Goal: Task Accomplishment & Management: Manage account settings

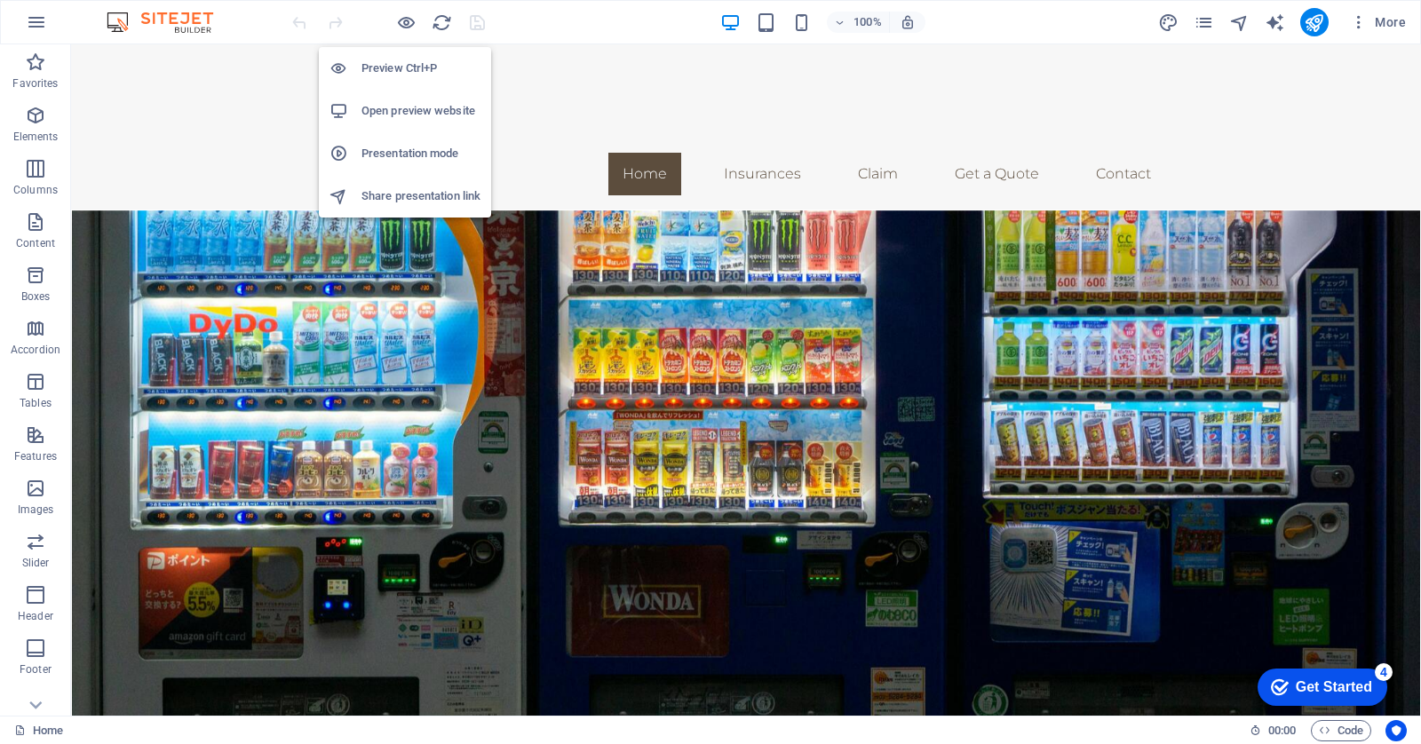
click at [403, 68] on h6 "Preview Ctrl+P" at bounding box center [420, 68] width 119 height 21
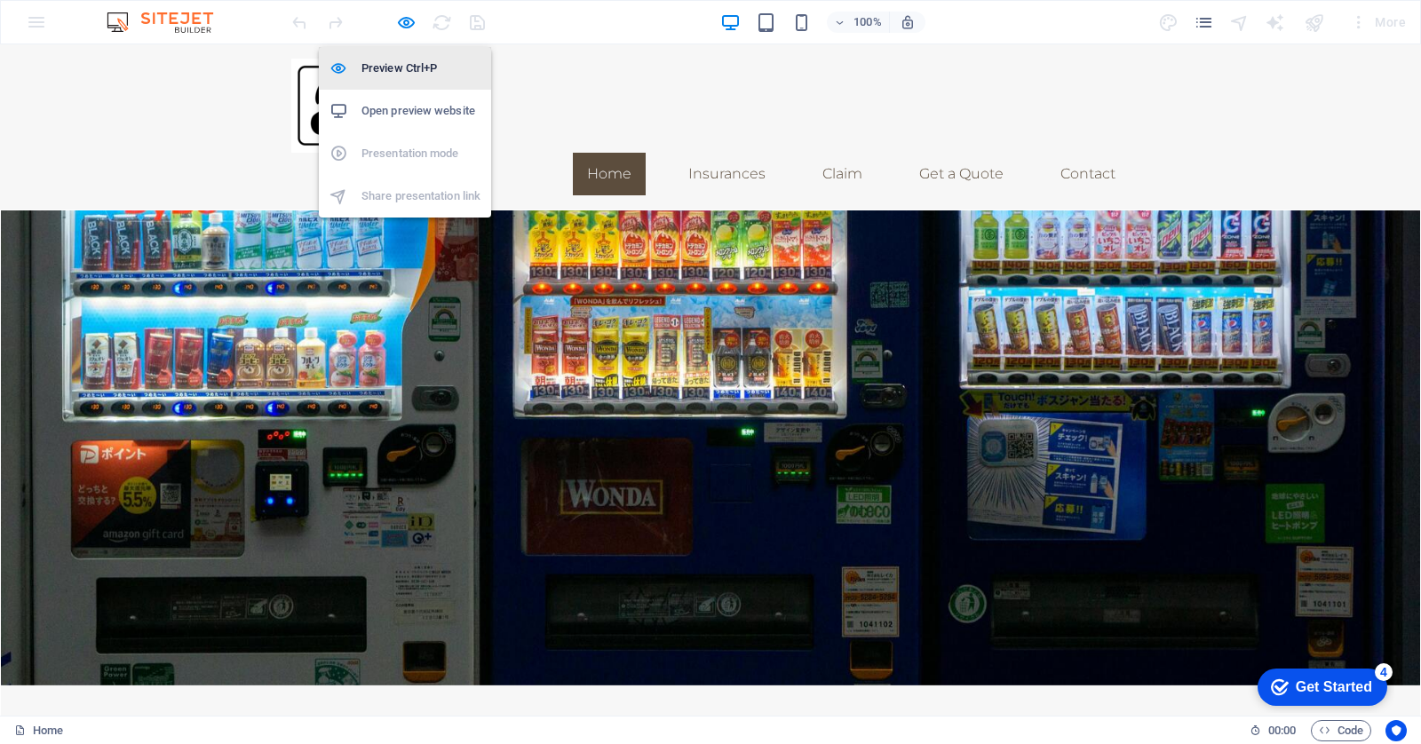
click at [420, 65] on h6 "Preview Ctrl+P" at bounding box center [420, 68] width 119 height 21
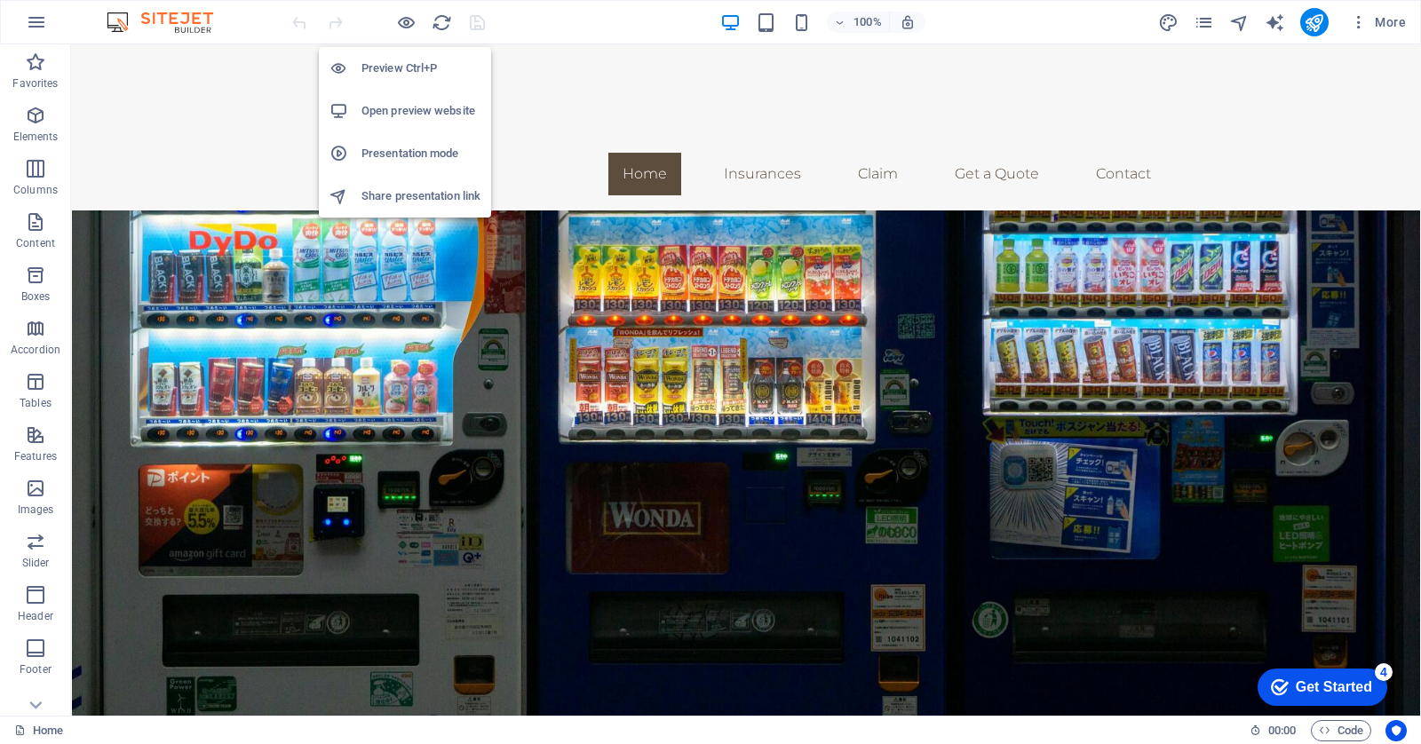
click at [406, 115] on h6 "Open preview website" at bounding box center [420, 110] width 119 height 21
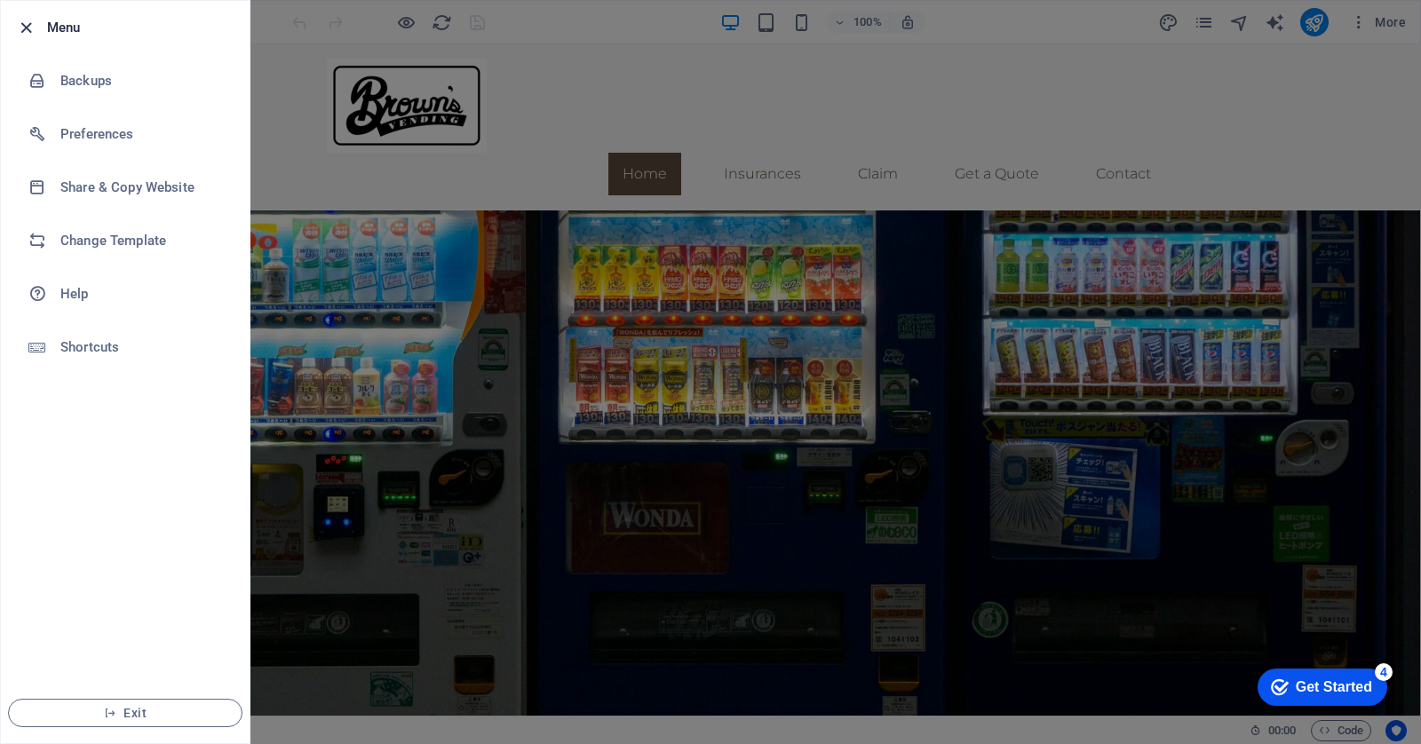
click at [33, 26] on icon "button" at bounding box center [26, 28] width 20 height 20
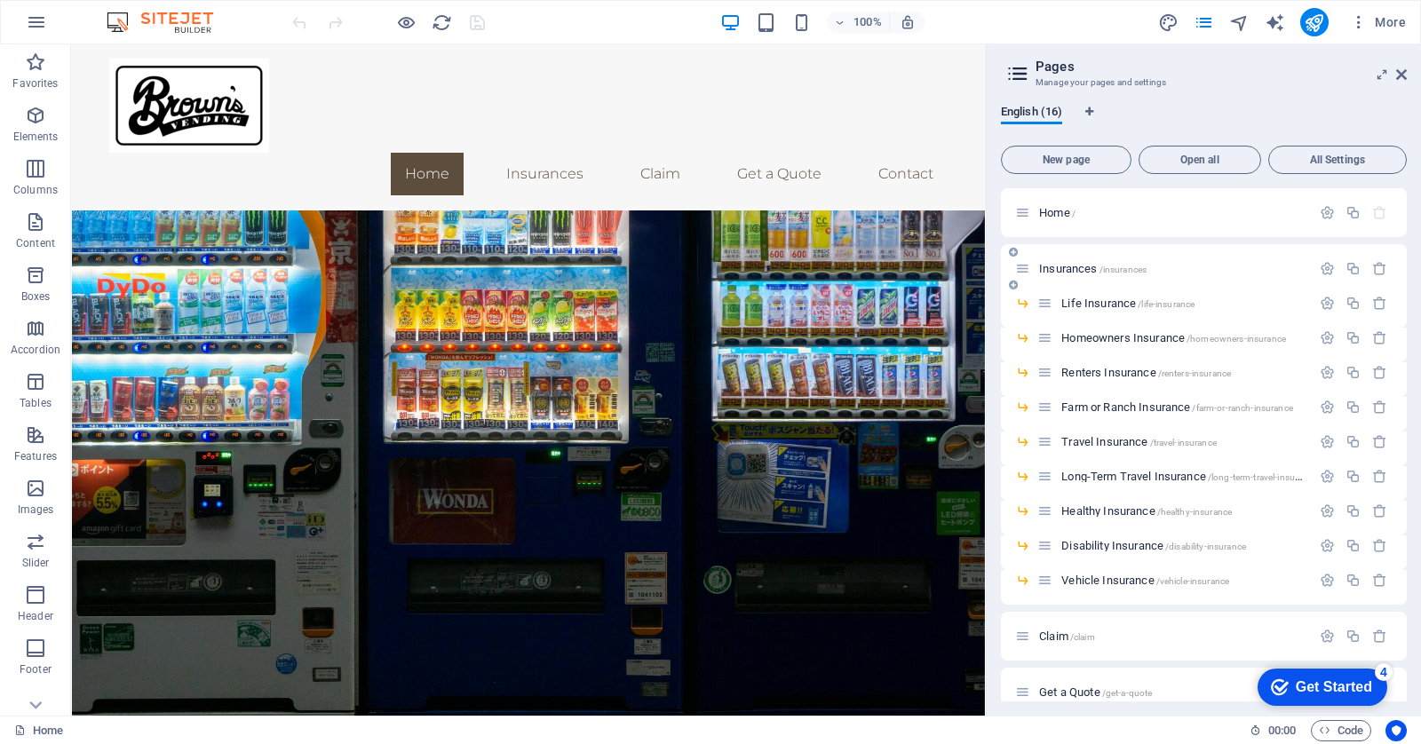
click at [1074, 269] on span "Insurances /insurances" at bounding box center [1092, 268] width 107 height 13
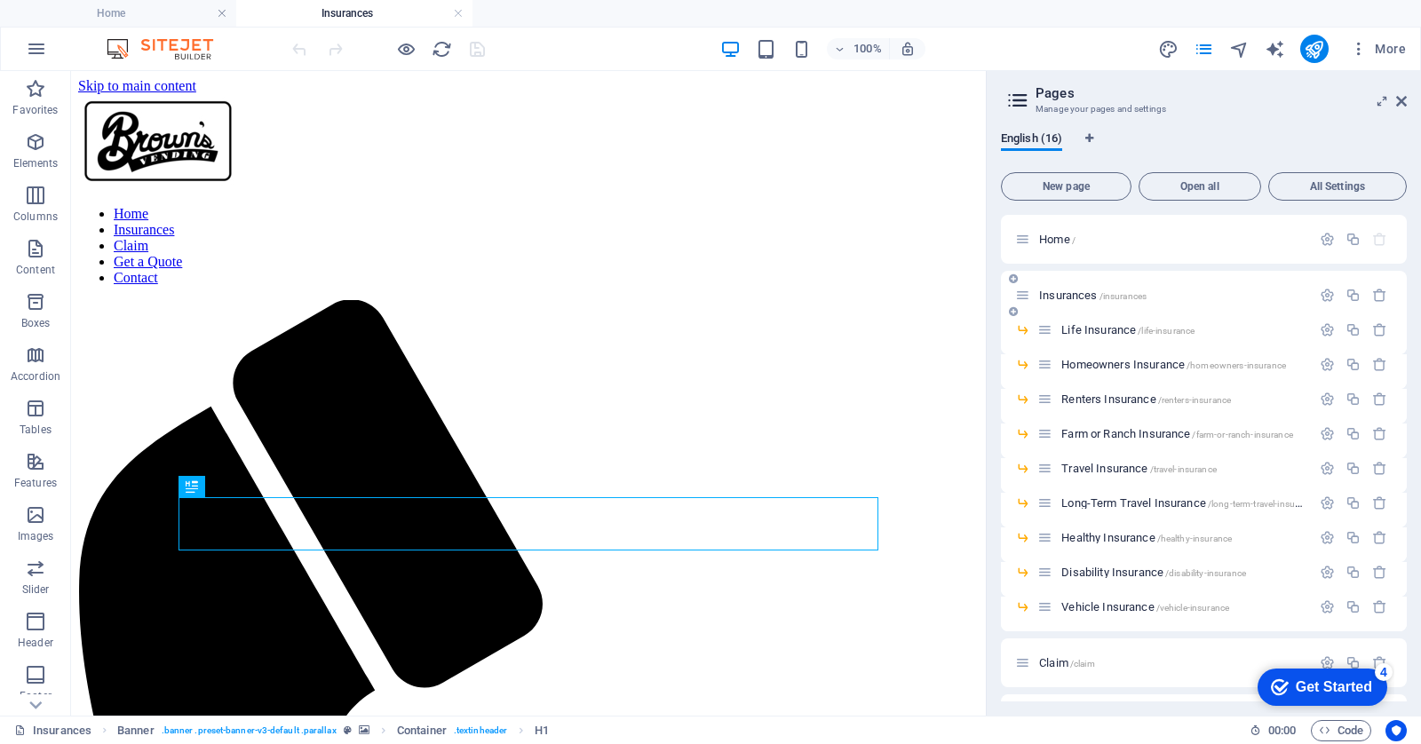
click at [1023, 295] on icon at bounding box center [1022, 295] width 15 height 15
click at [1325, 299] on icon "button" at bounding box center [1327, 295] width 15 height 15
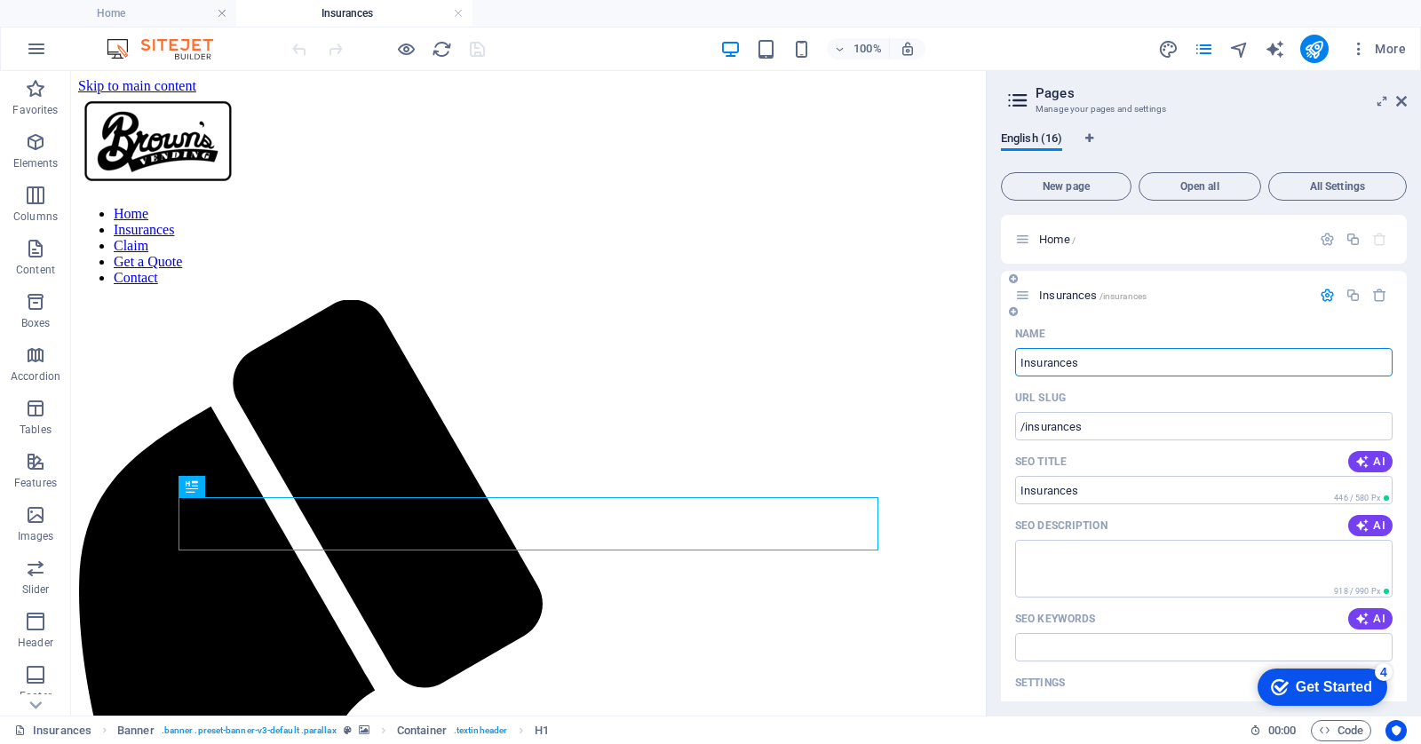
click at [1090, 362] on input "Insurances" at bounding box center [1203, 362] width 377 height 28
type input "Coffee Service"
type input "/coffee-service"
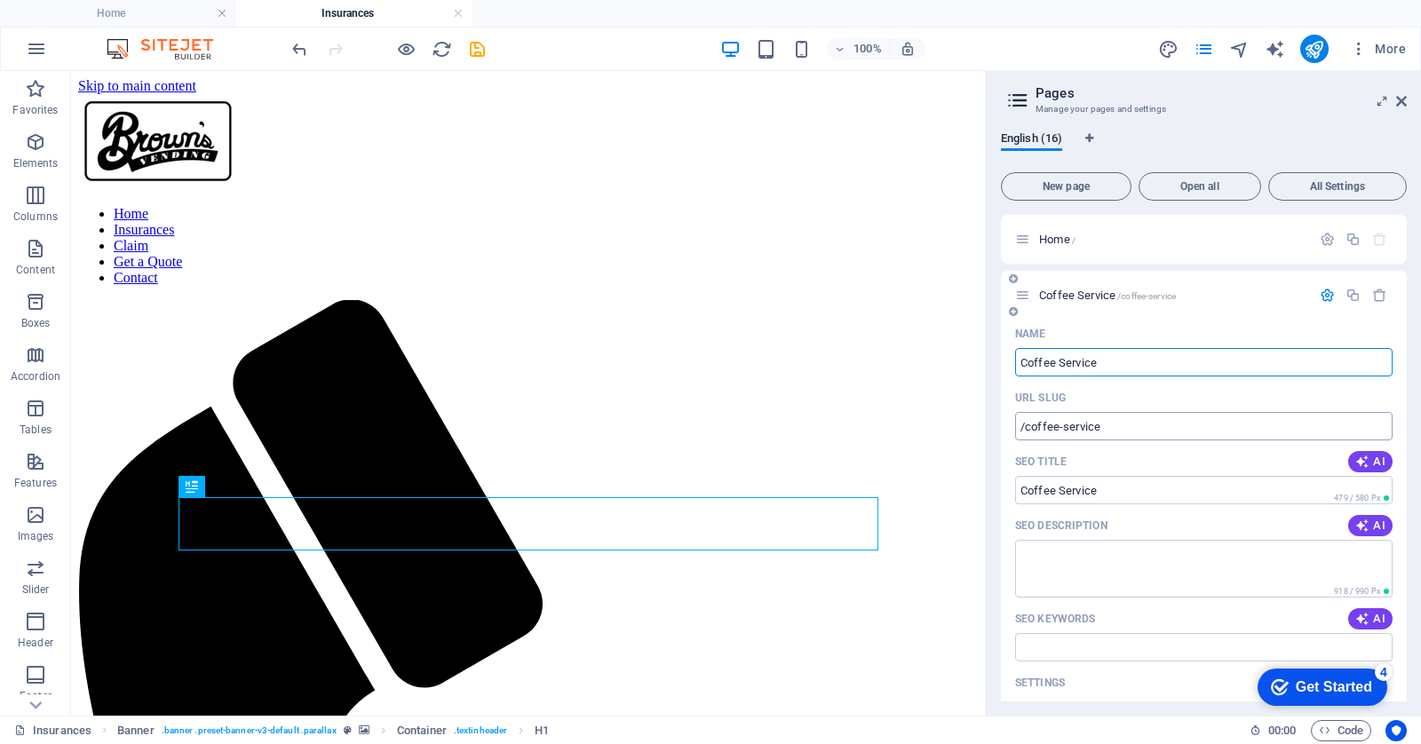
type input "Coffee Service"
click at [1086, 426] on input "/coffee-service" at bounding box center [1203, 426] width 377 height 28
click at [1088, 559] on textarea "SEO Description" at bounding box center [1203, 569] width 377 height 58
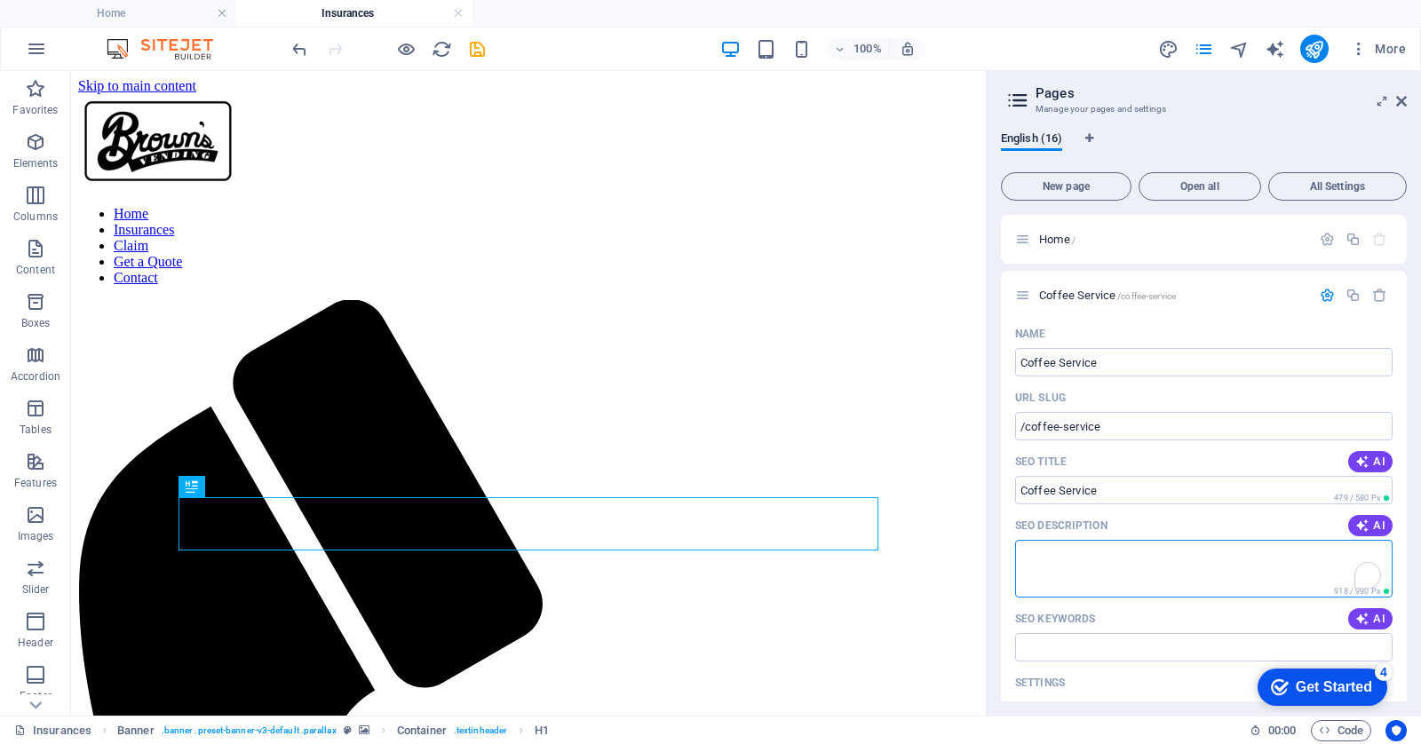
paste textarea "[PERSON_NAME] Vending provides full-service office coffee solutions in [GEOGRAP…"
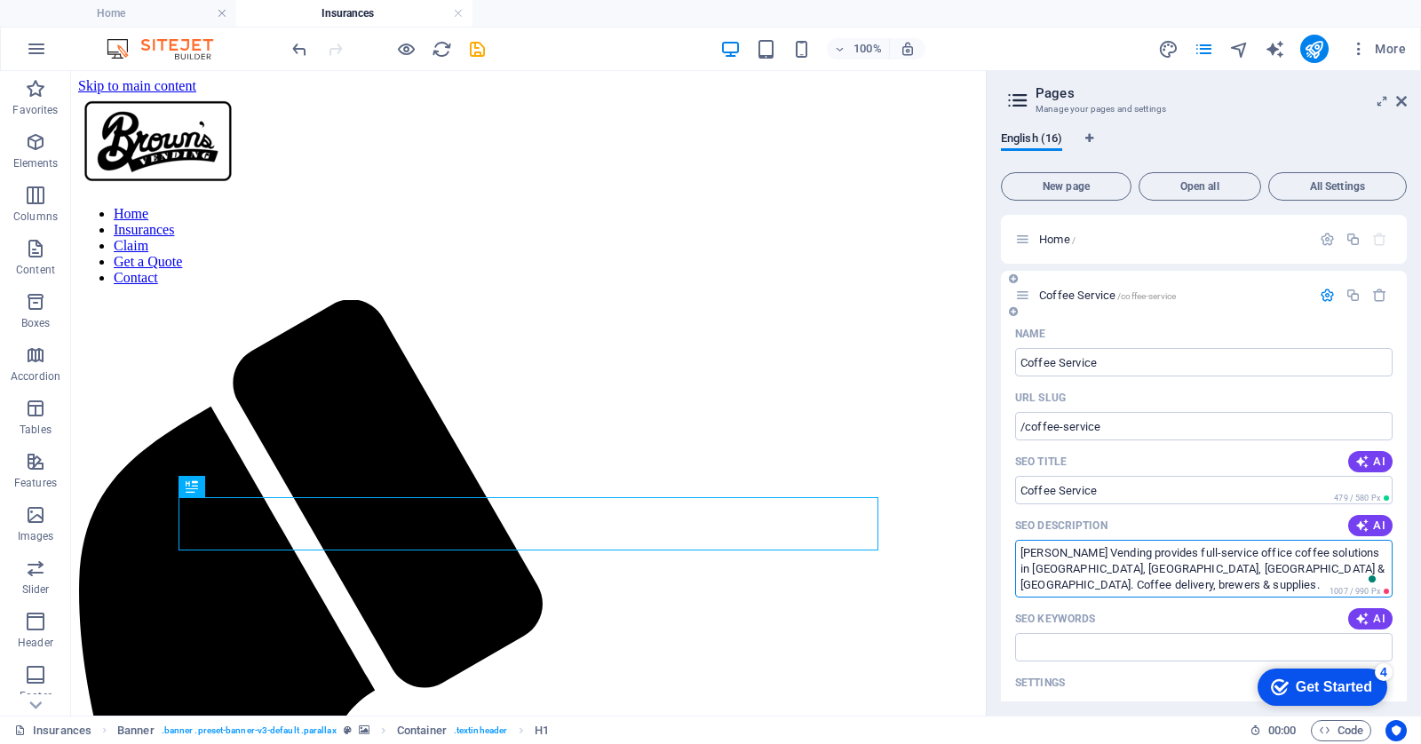
drag, startPoint x: 1310, startPoint y: 584, endPoint x: 1297, endPoint y: 569, distance: 19.6
click at [1297, 569] on textarea "[PERSON_NAME] Vending provides full-service office coffee solutions in [GEOGRAP…" at bounding box center [1203, 569] width 377 height 58
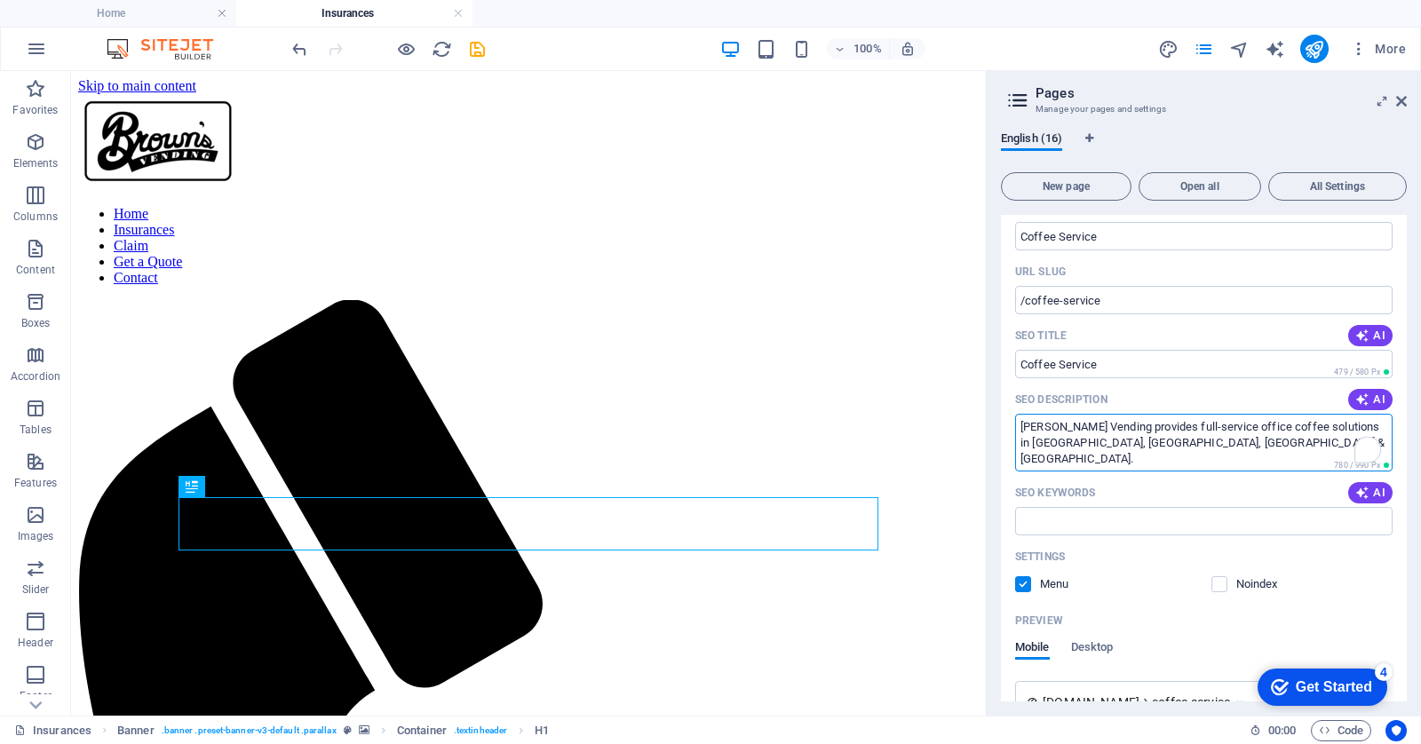
scroll to position [128, 0]
type textarea "[PERSON_NAME] Vending provides full-service office coffee solutions in [GEOGRAP…"
click at [1127, 527] on input "SEO Keywords" at bounding box center [1203, 519] width 377 height 28
paste input "coffee service [GEOGRAPHIC_DATA], coffee service [GEOGRAPHIC_DATA], coffee serv…"
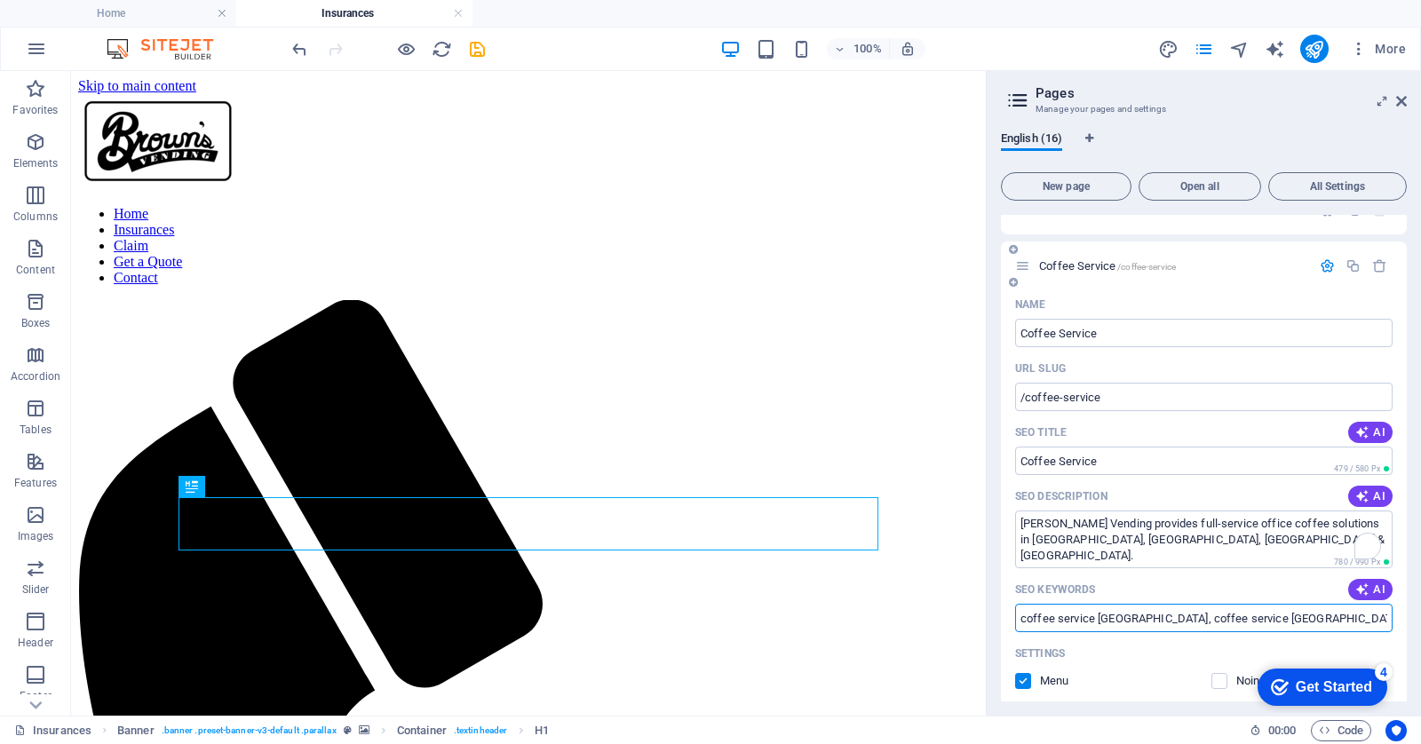
scroll to position [0, 0]
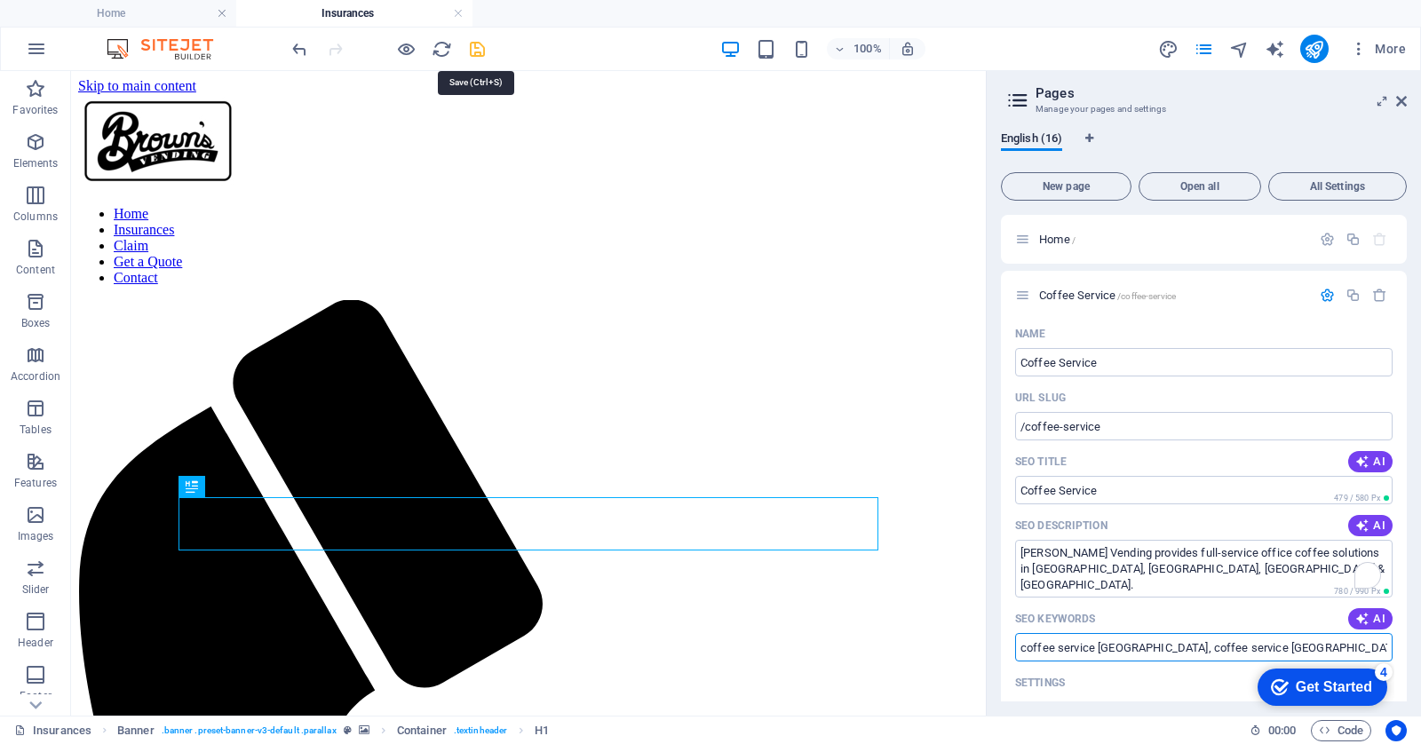
type input "coffee service [GEOGRAPHIC_DATA], coffee service [GEOGRAPHIC_DATA], coffee serv…"
click at [481, 52] on icon "save" at bounding box center [477, 49] width 20 height 20
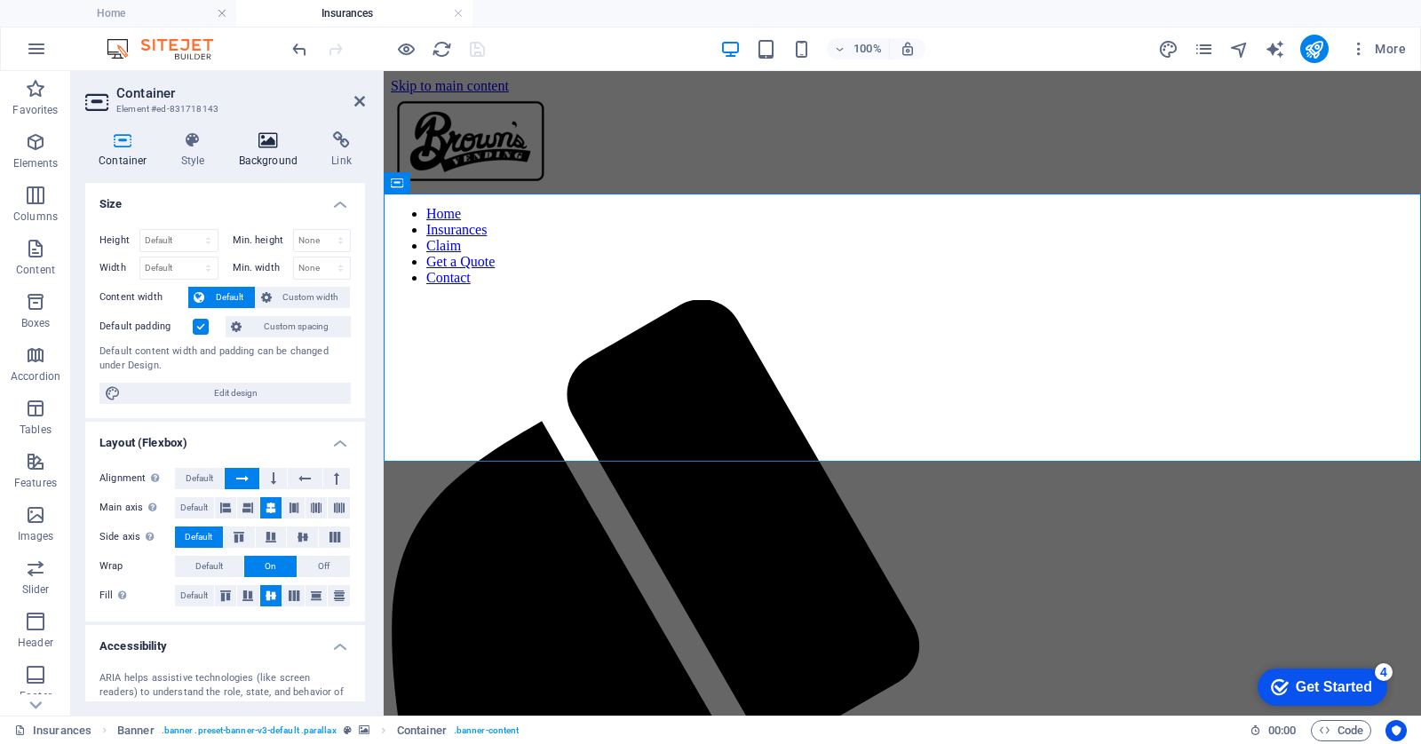
click at [280, 153] on h4 "Background" at bounding box center [272, 149] width 93 height 37
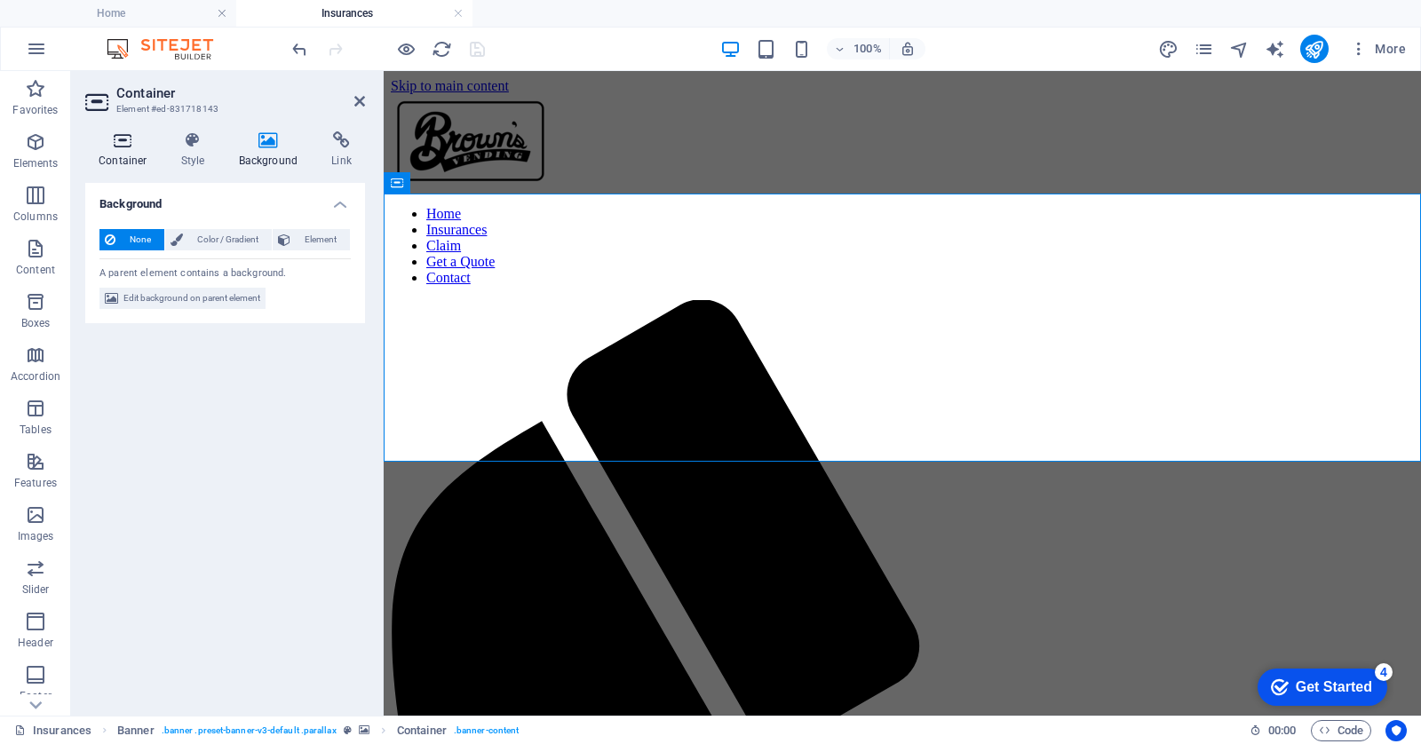
click at [117, 148] on icon at bounding box center [122, 140] width 75 height 18
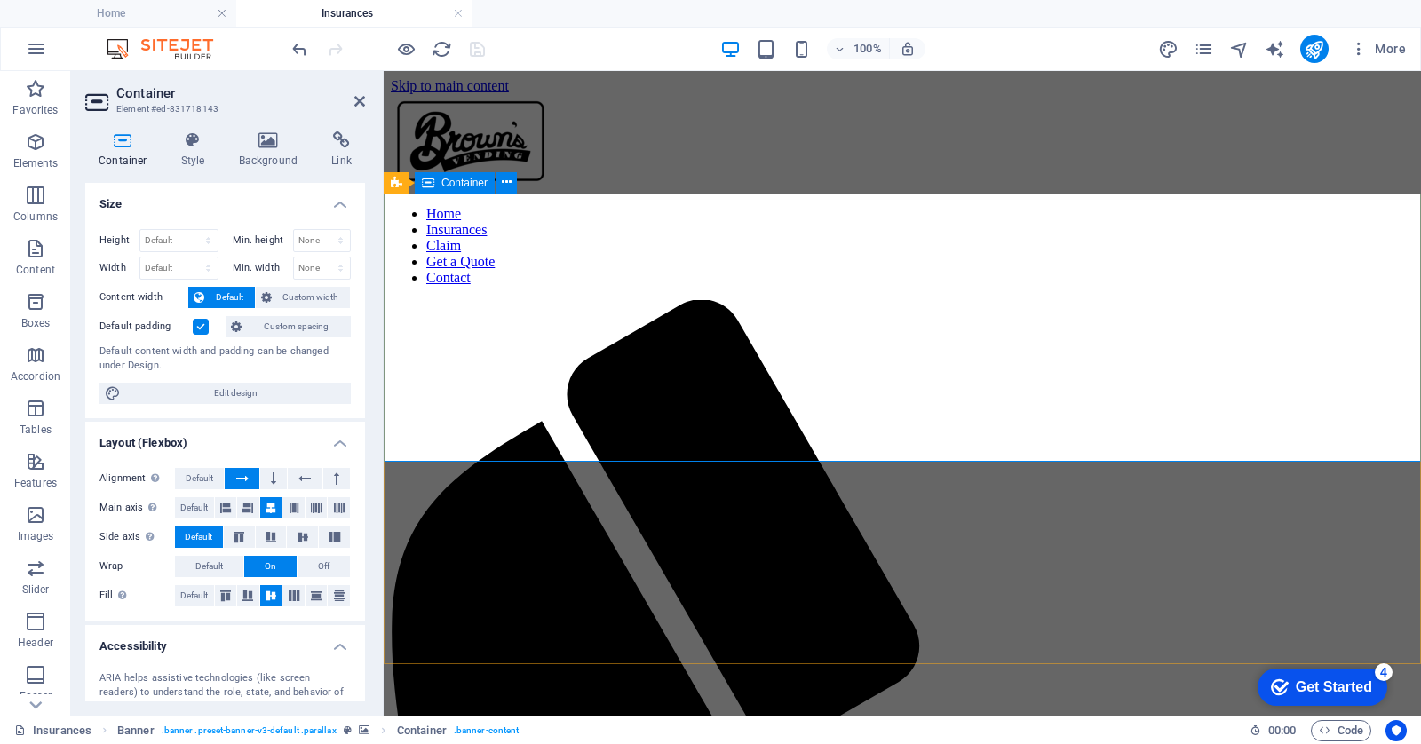
click at [361, 99] on icon at bounding box center [359, 101] width 11 height 14
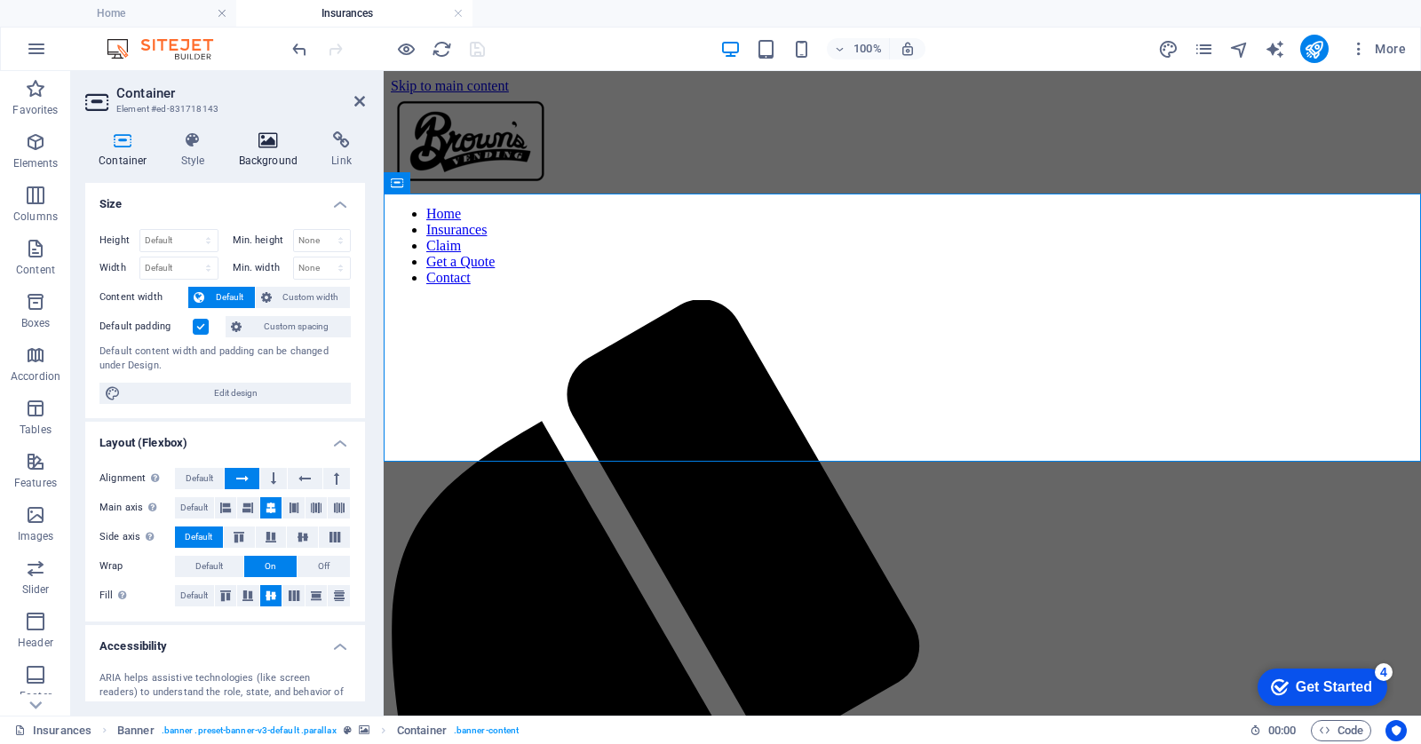
click at [250, 166] on h4 "Background" at bounding box center [272, 149] width 93 height 37
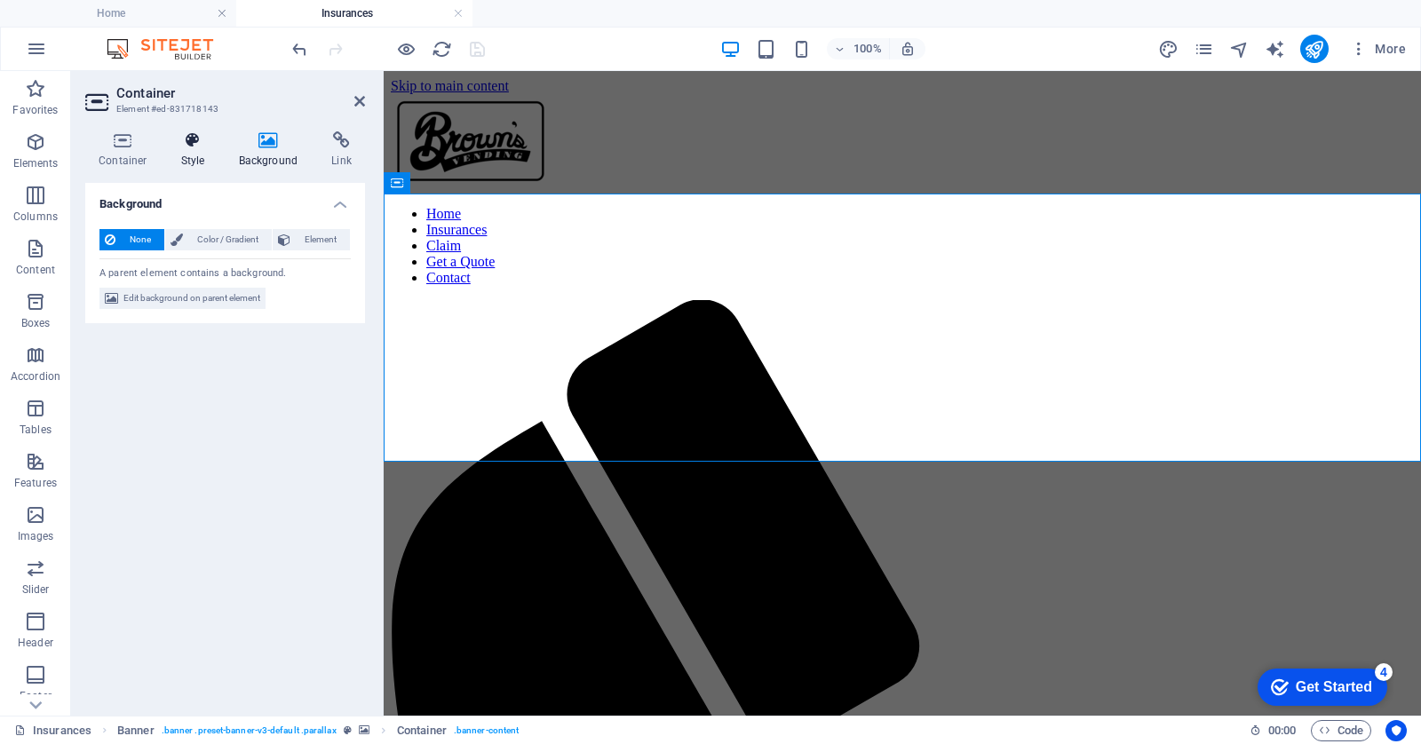
click at [202, 160] on h4 "Style" at bounding box center [197, 149] width 58 height 37
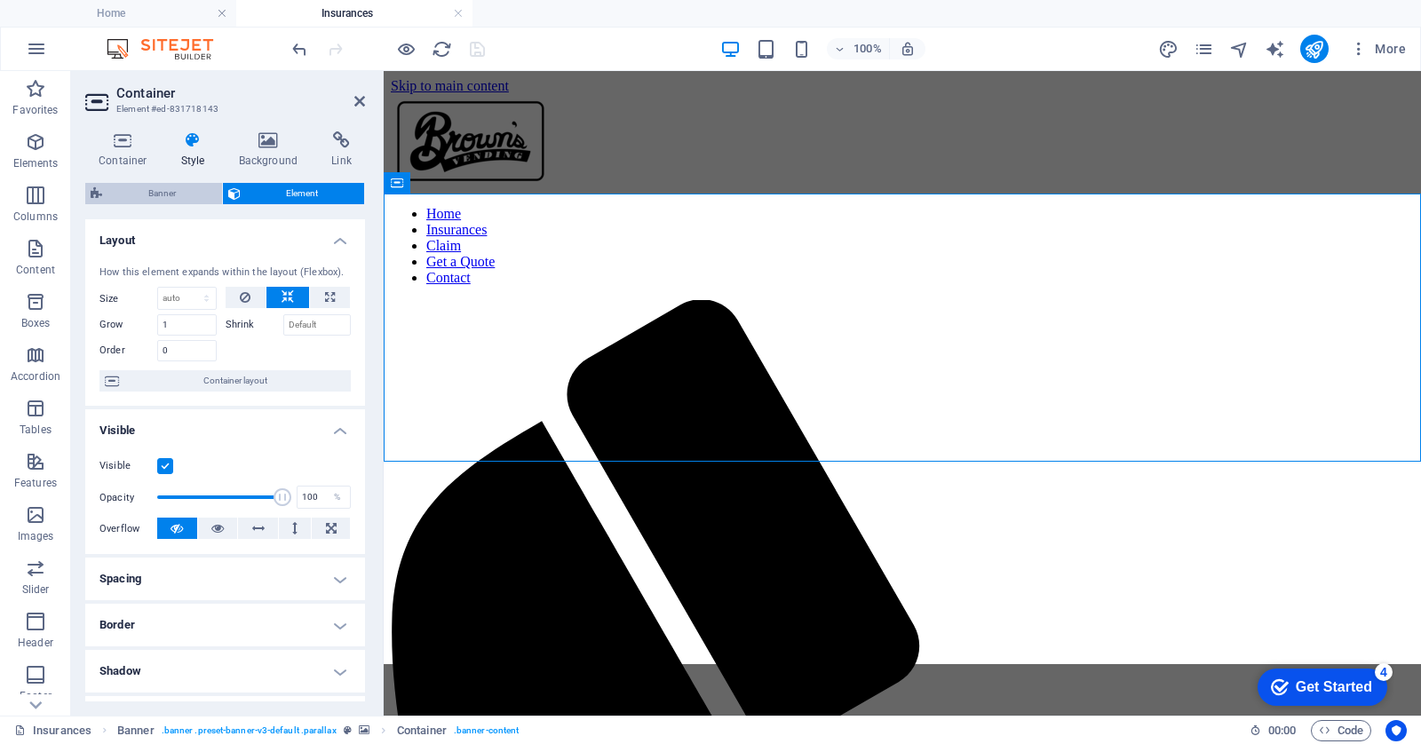
click at [182, 193] on span "Banner" at bounding box center [161, 193] width 109 height 21
select select "vh"
select select "rem"
select select "px"
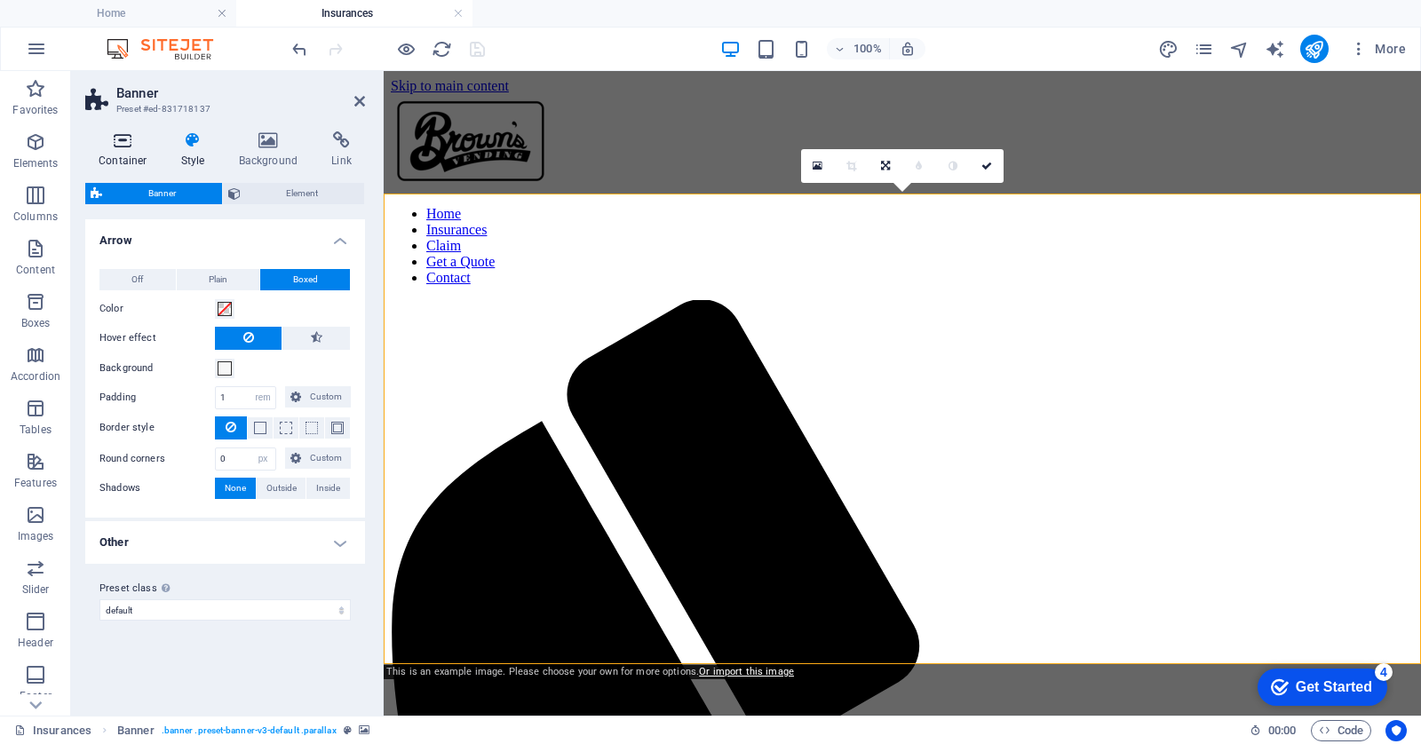
click at [133, 140] on icon at bounding box center [122, 140] width 75 height 18
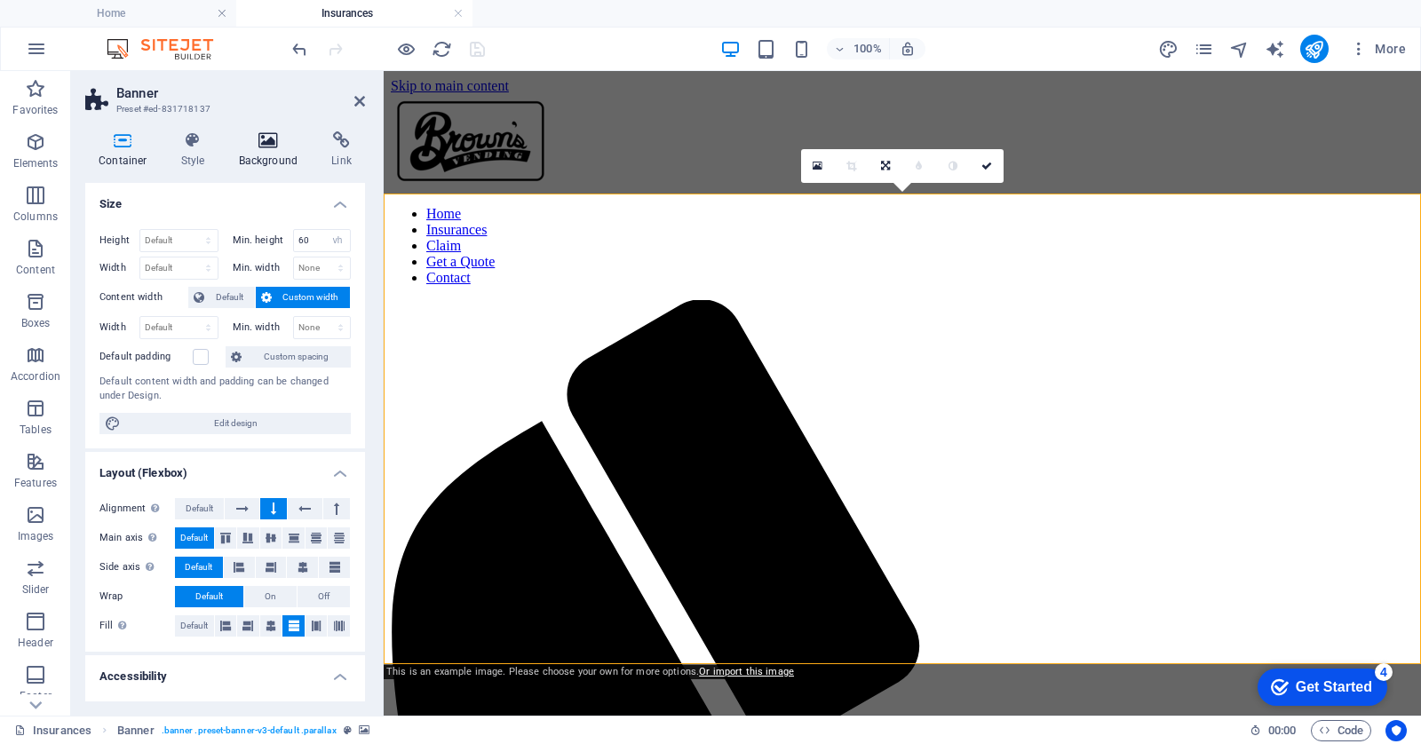
click at [270, 159] on h4 "Background" at bounding box center [272, 149] width 93 height 37
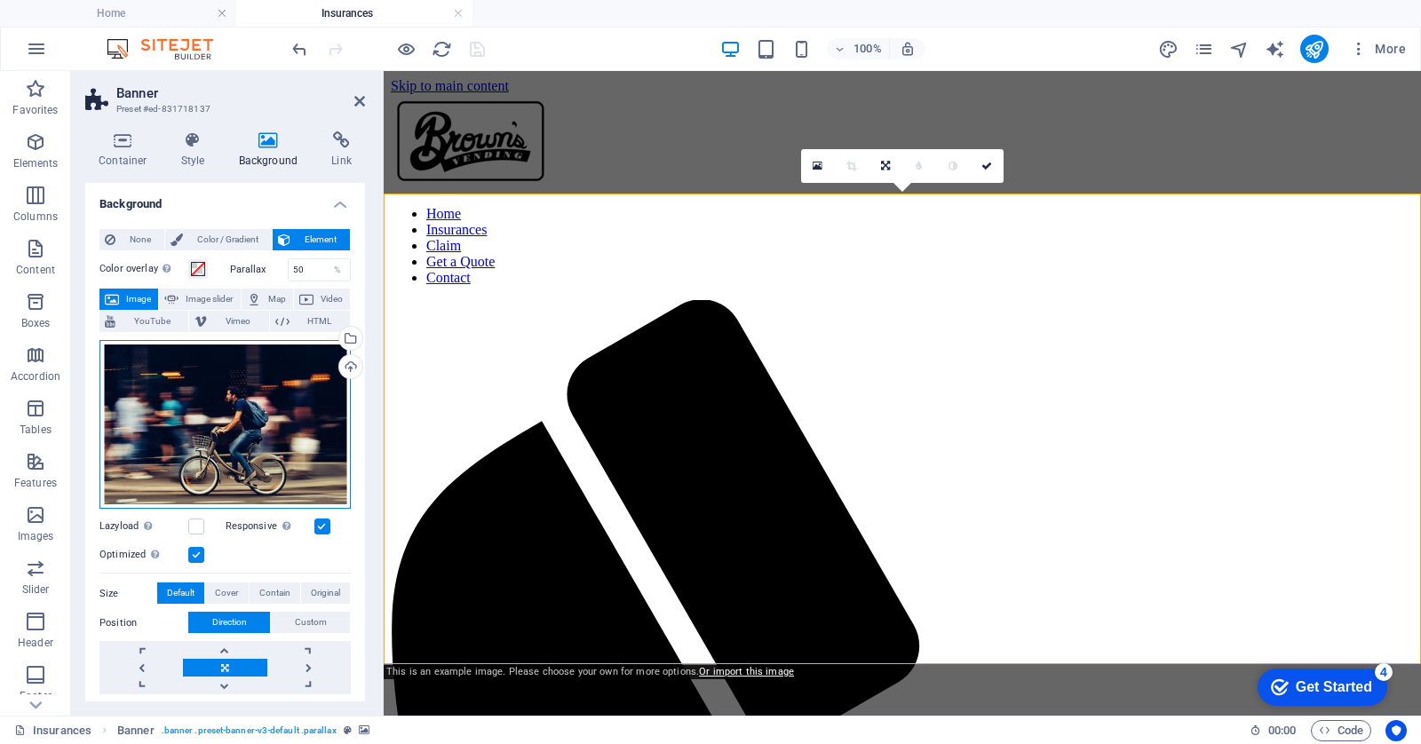
click at [241, 368] on div "Drag files here, click to choose files or select files from Files or our free s…" at bounding box center [224, 425] width 251 height 170
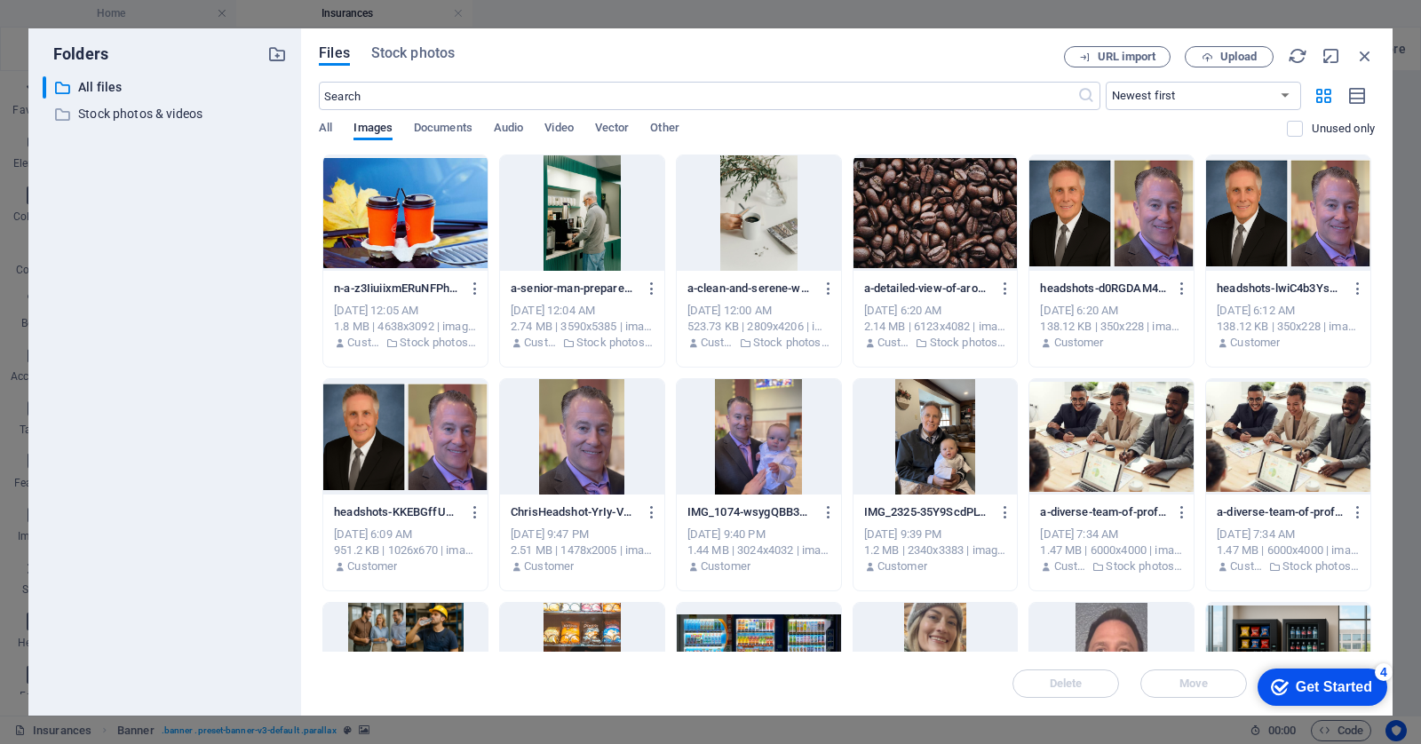
click at [879, 209] on div at bounding box center [935, 212] width 164 height 115
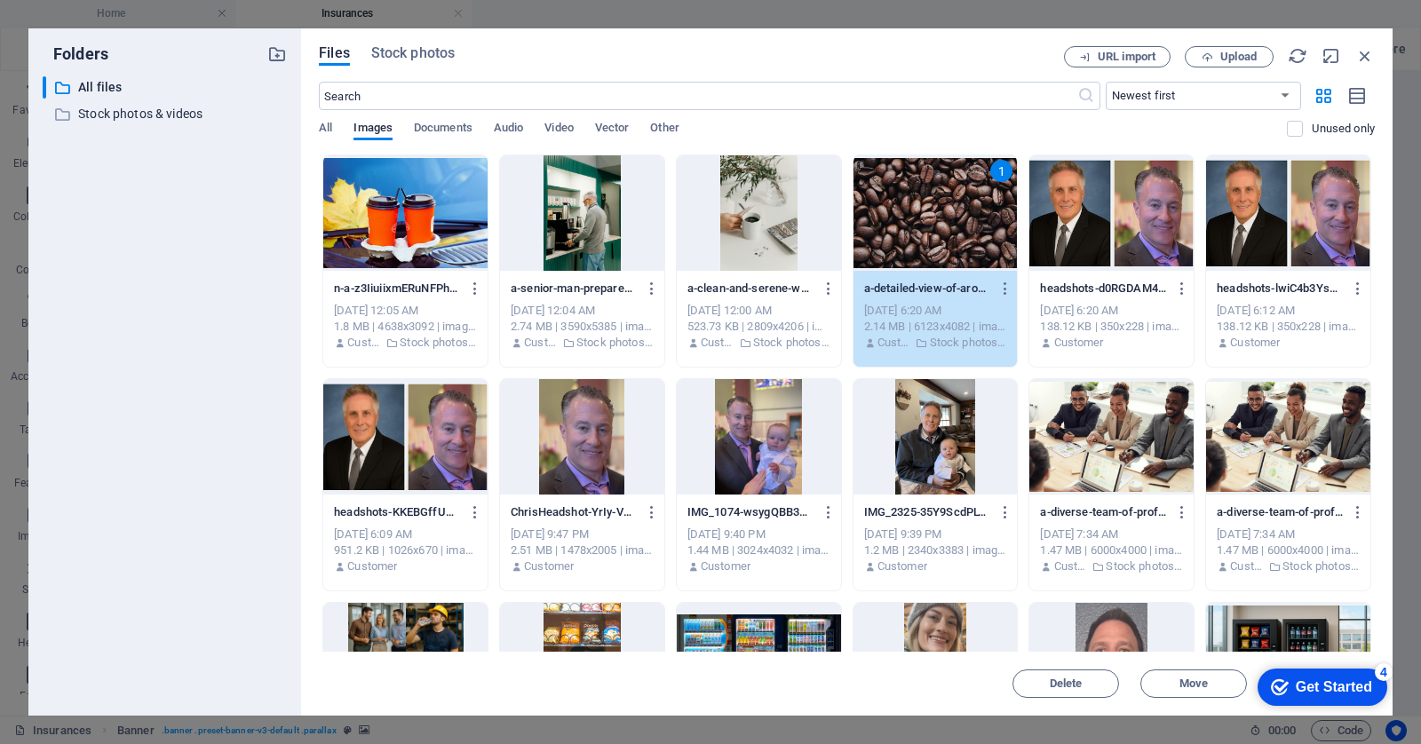
click at [879, 209] on div "1" at bounding box center [935, 212] width 164 height 115
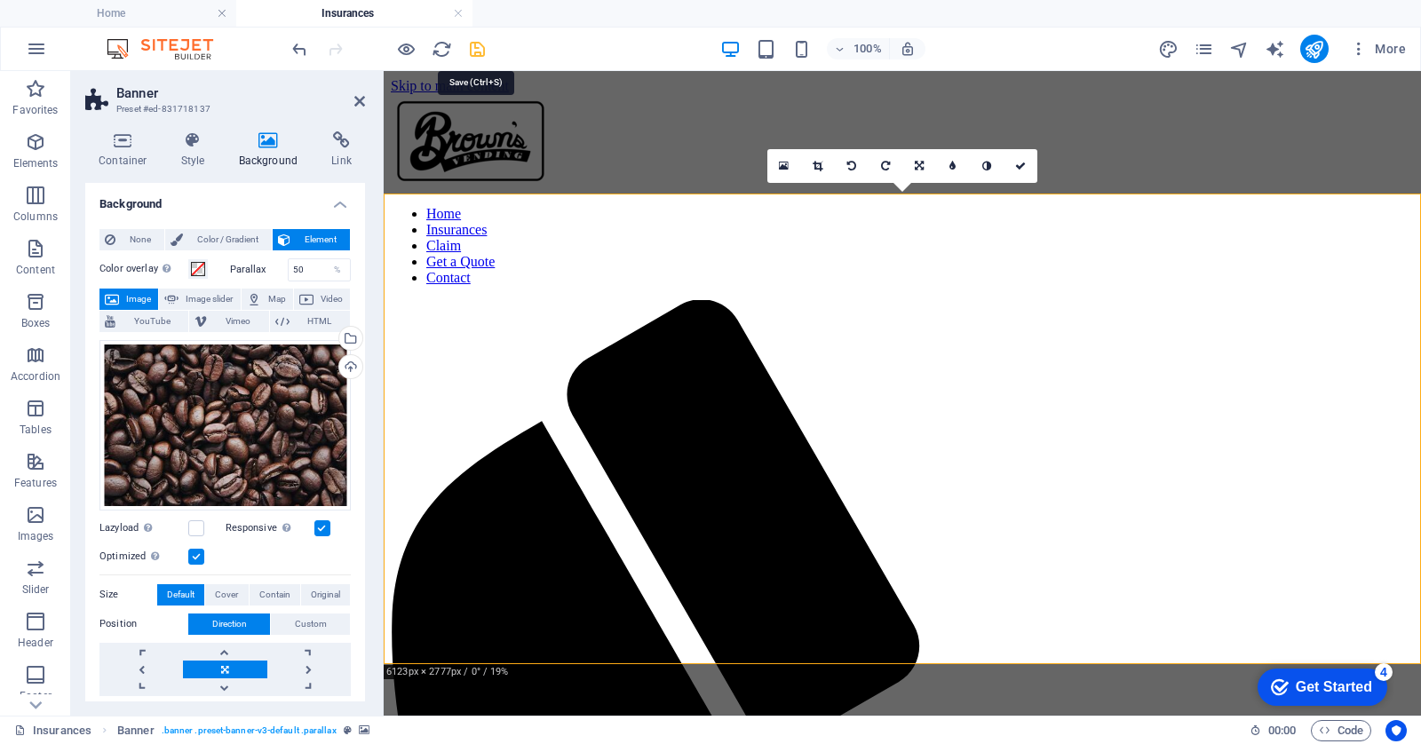
click at [476, 53] on icon "save" at bounding box center [477, 49] width 20 height 20
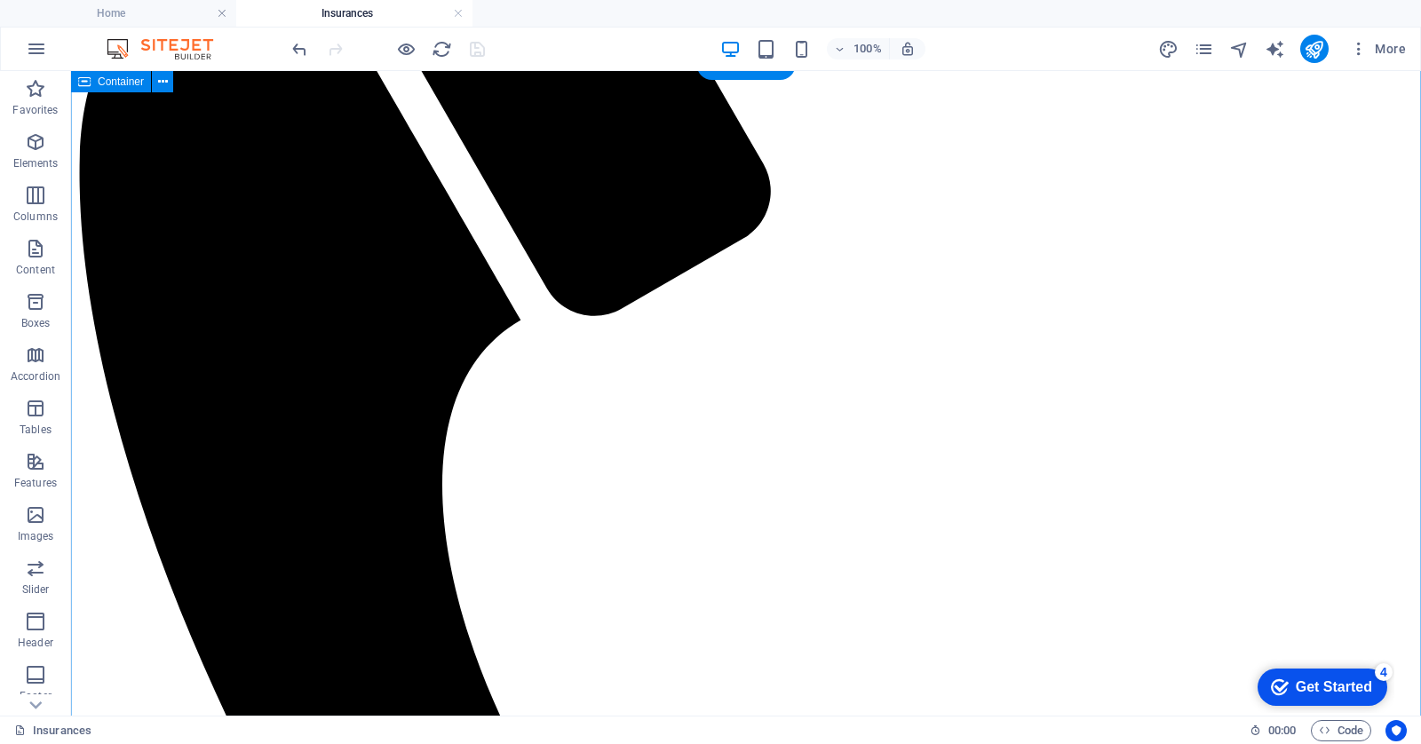
scroll to position [535, 0]
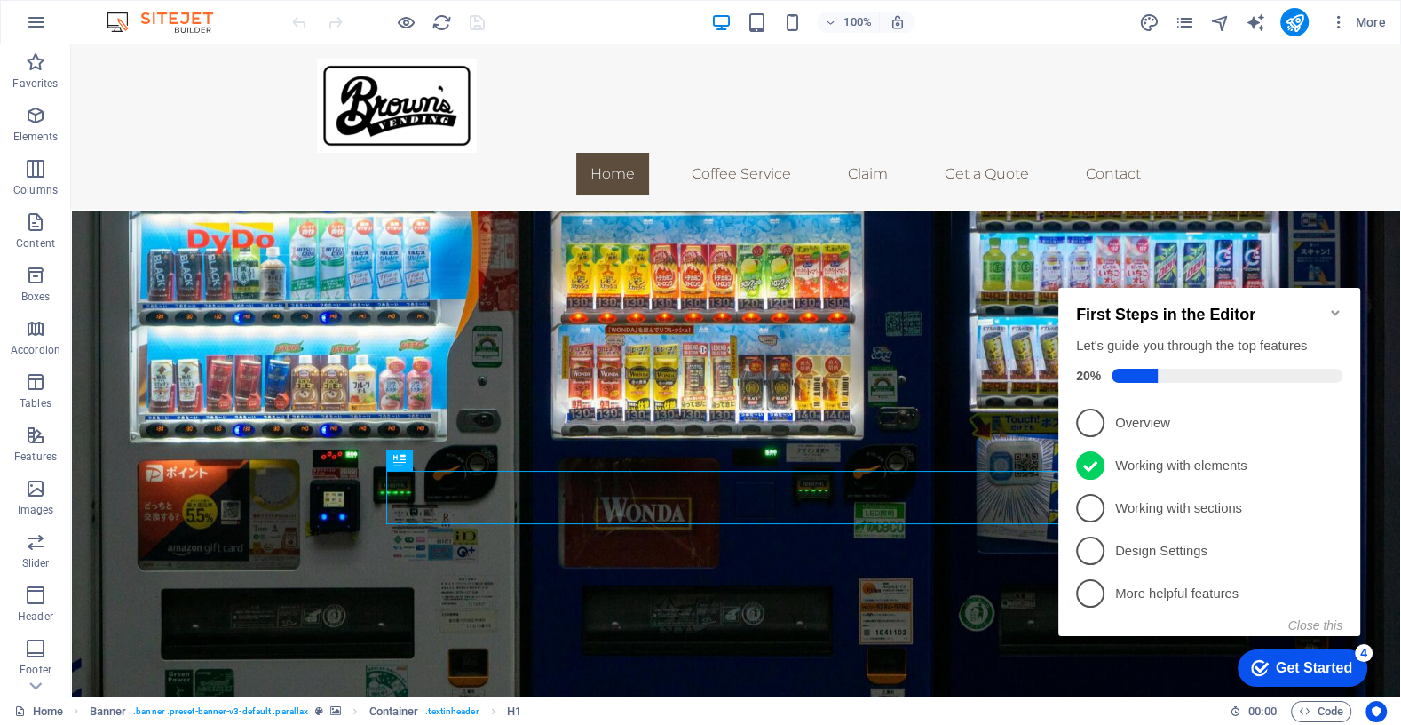
click at [1337, 307] on icon "Minimize checklist" at bounding box center [1335, 312] width 14 height 14
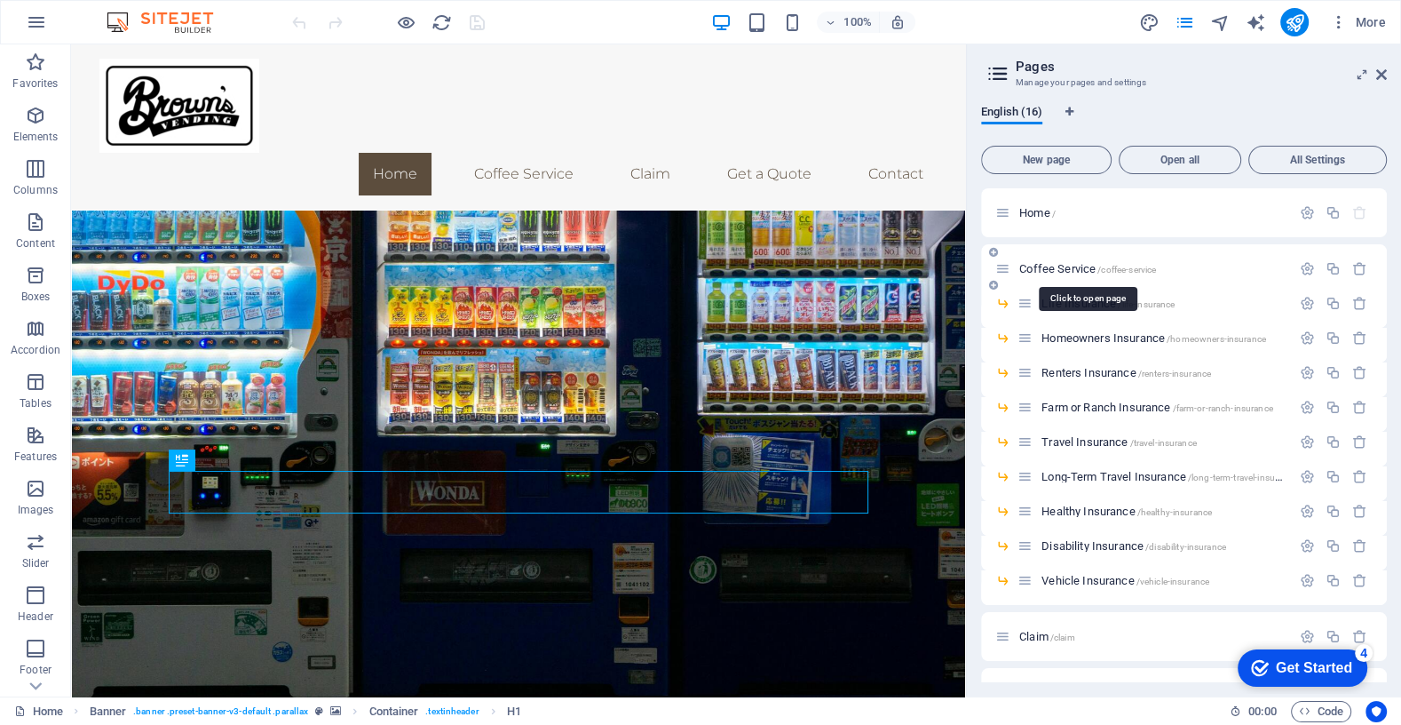
click at [1060, 267] on span "Coffee Service /coffee-service" at bounding box center [1087, 268] width 137 height 13
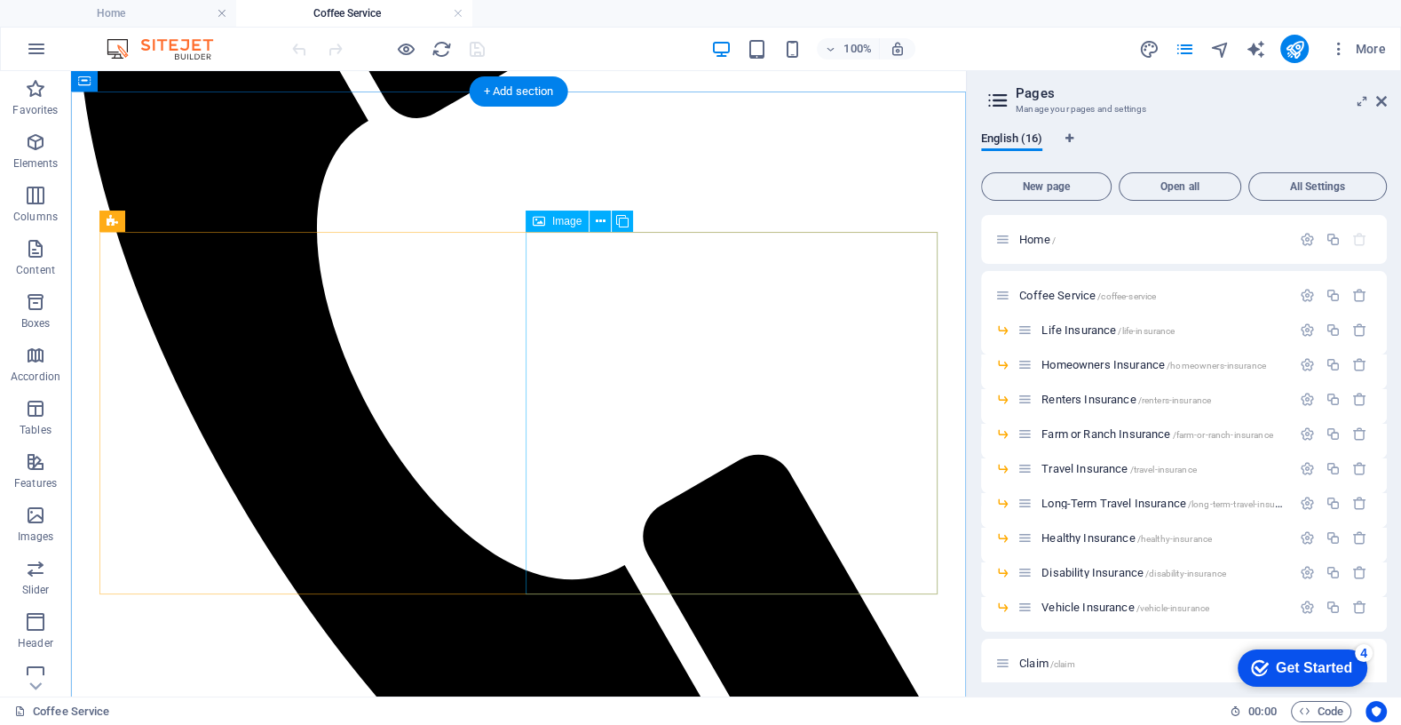
scroll to position [573, 0]
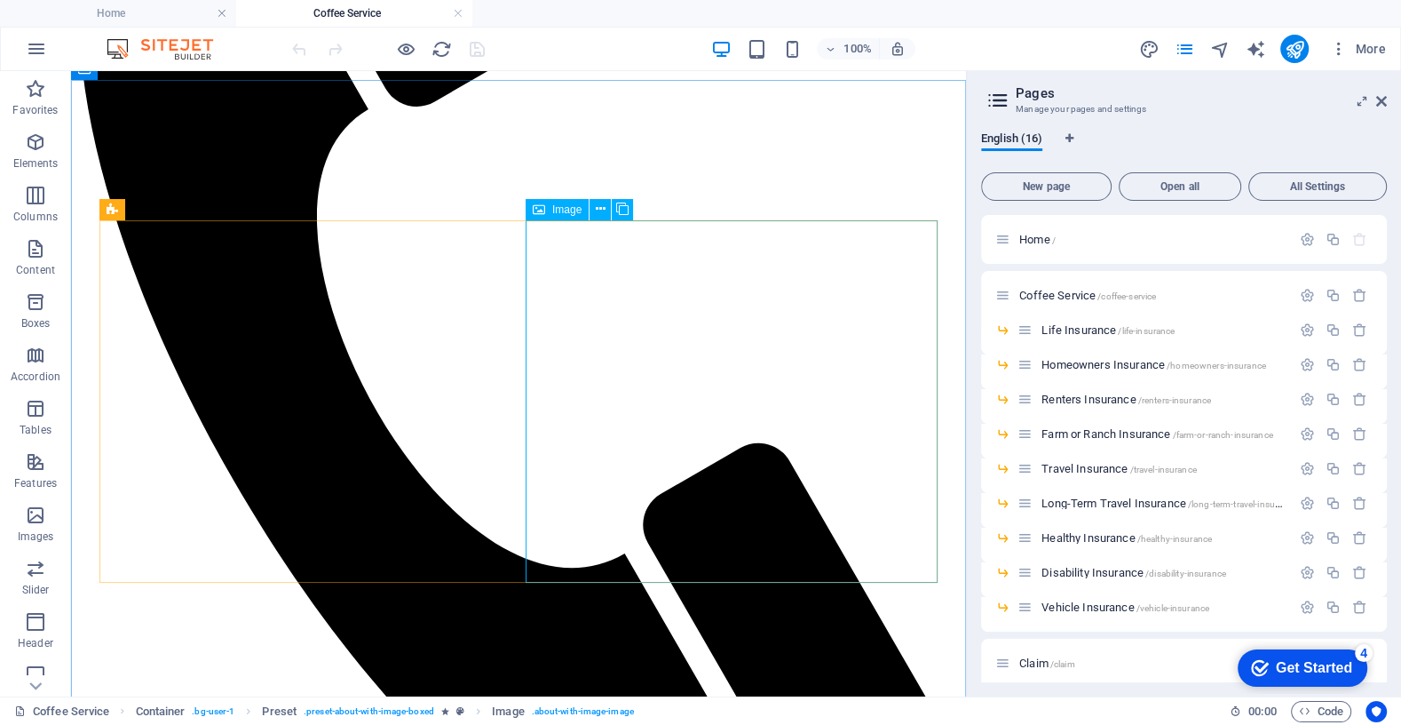
click at [551, 207] on div "Image" at bounding box center [557, 209] width 63 height 21
select select "%"
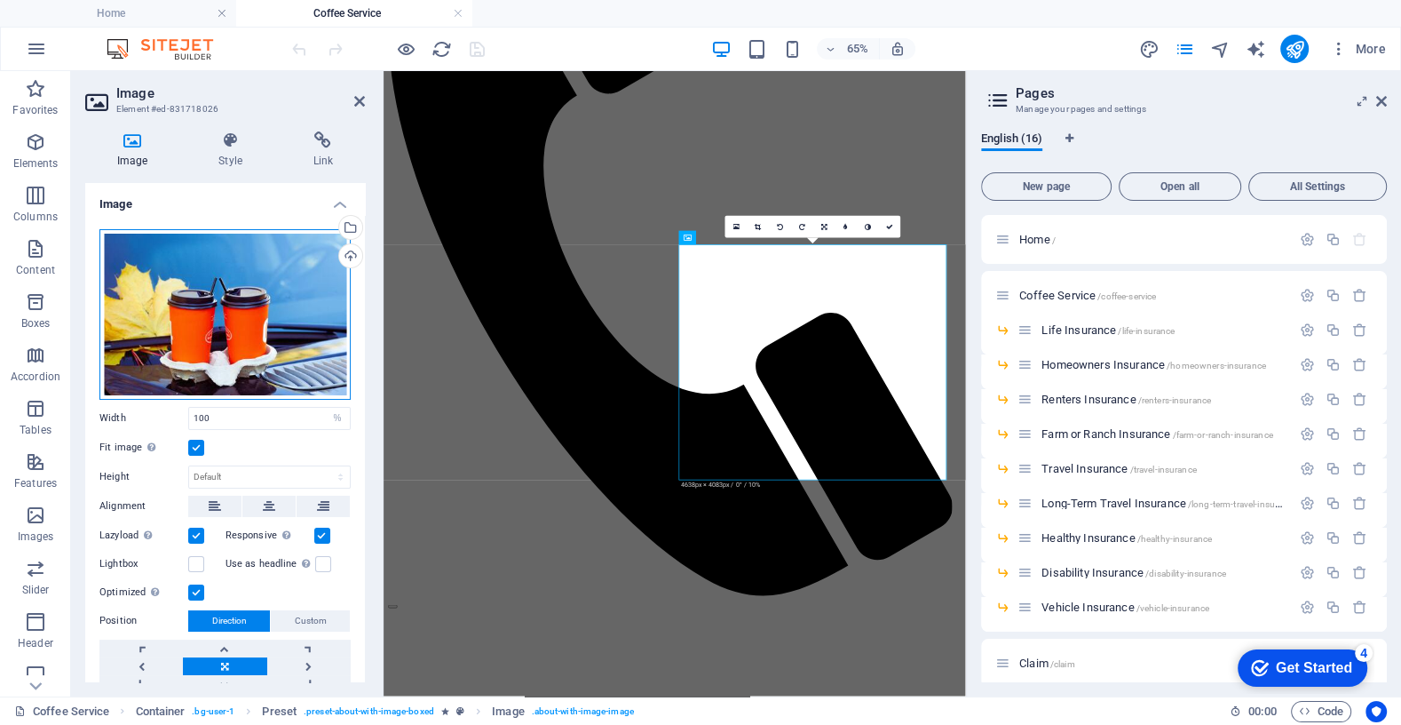
click at [245, 284] on div "Drag files here, click to choose files or select files from Files or our free s…" at bounding box center [224, 314] width 251 height 170
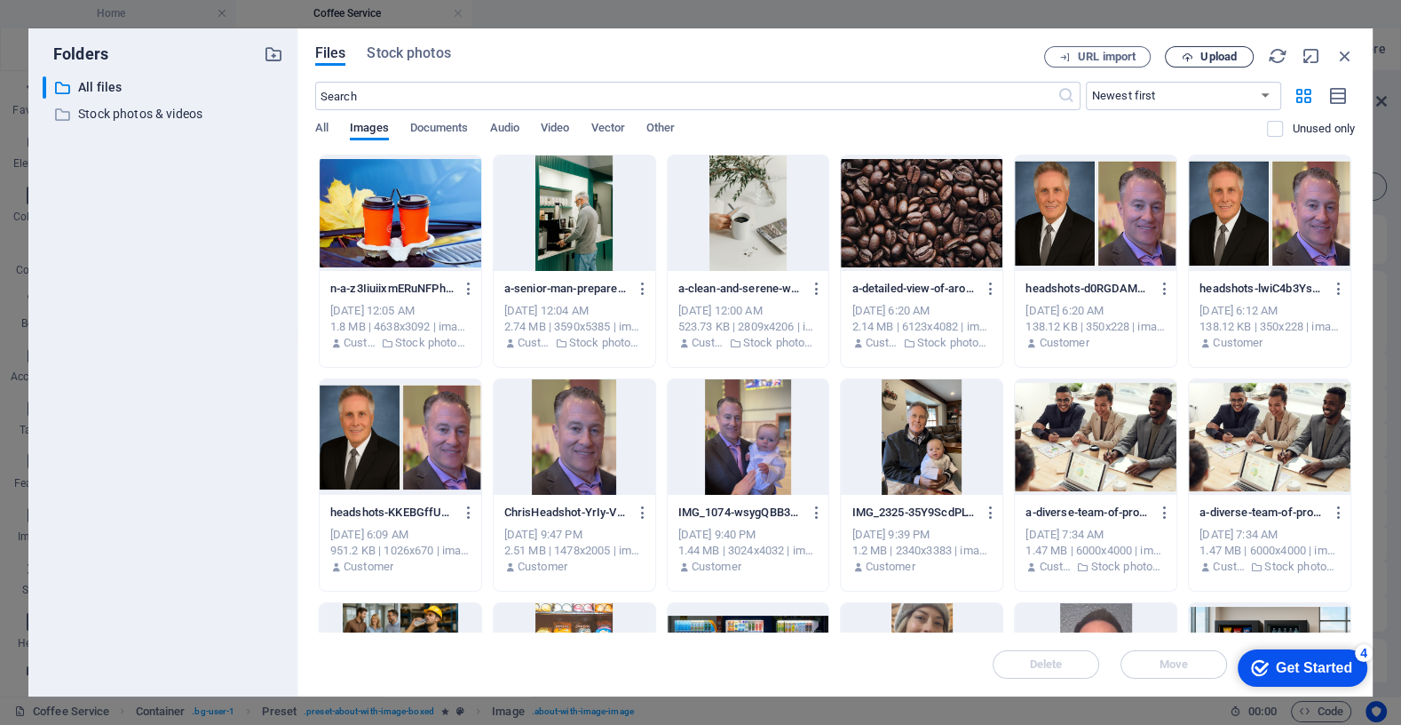
click at [1225, 56] on span "Upload" at bounding box center [1219, 57] width 36 height 11
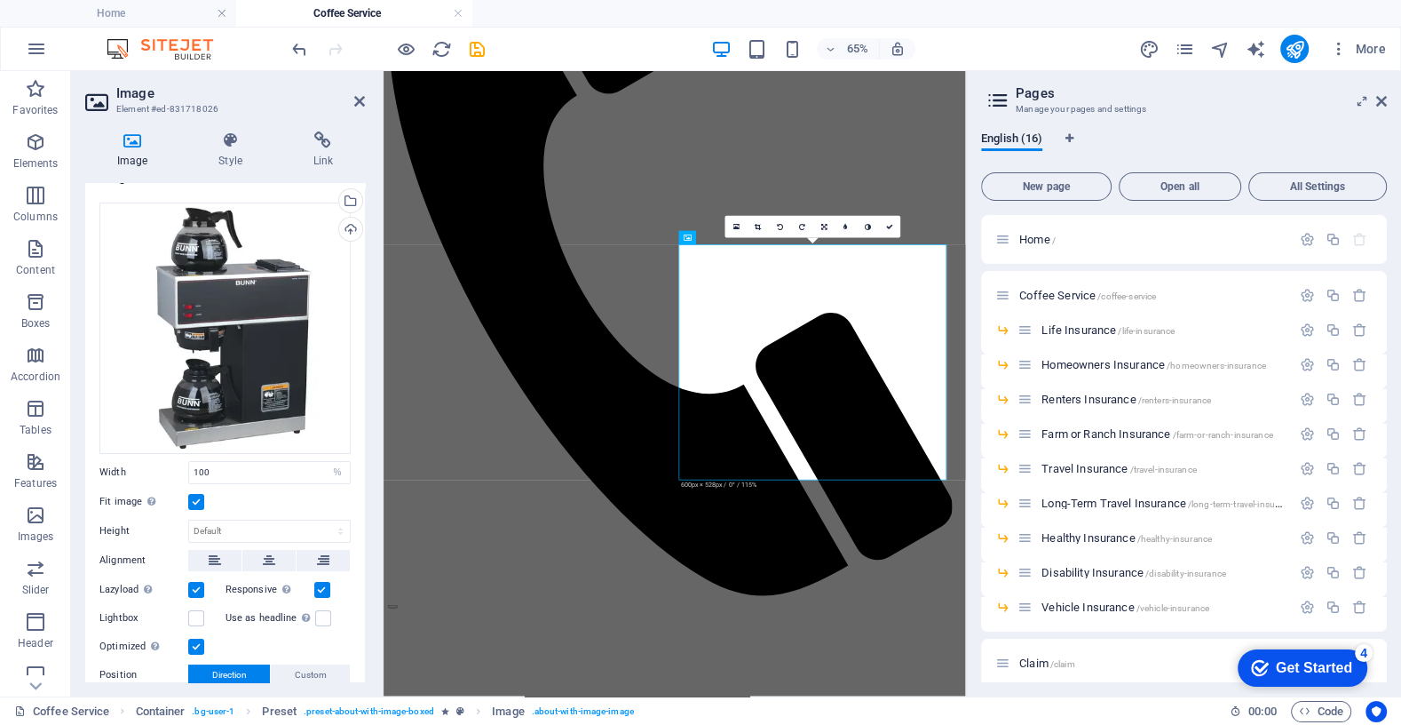
scroll to position [25, 0]
click at [826, 226] on icon at bounding box center [824, 226] width 6 height 7
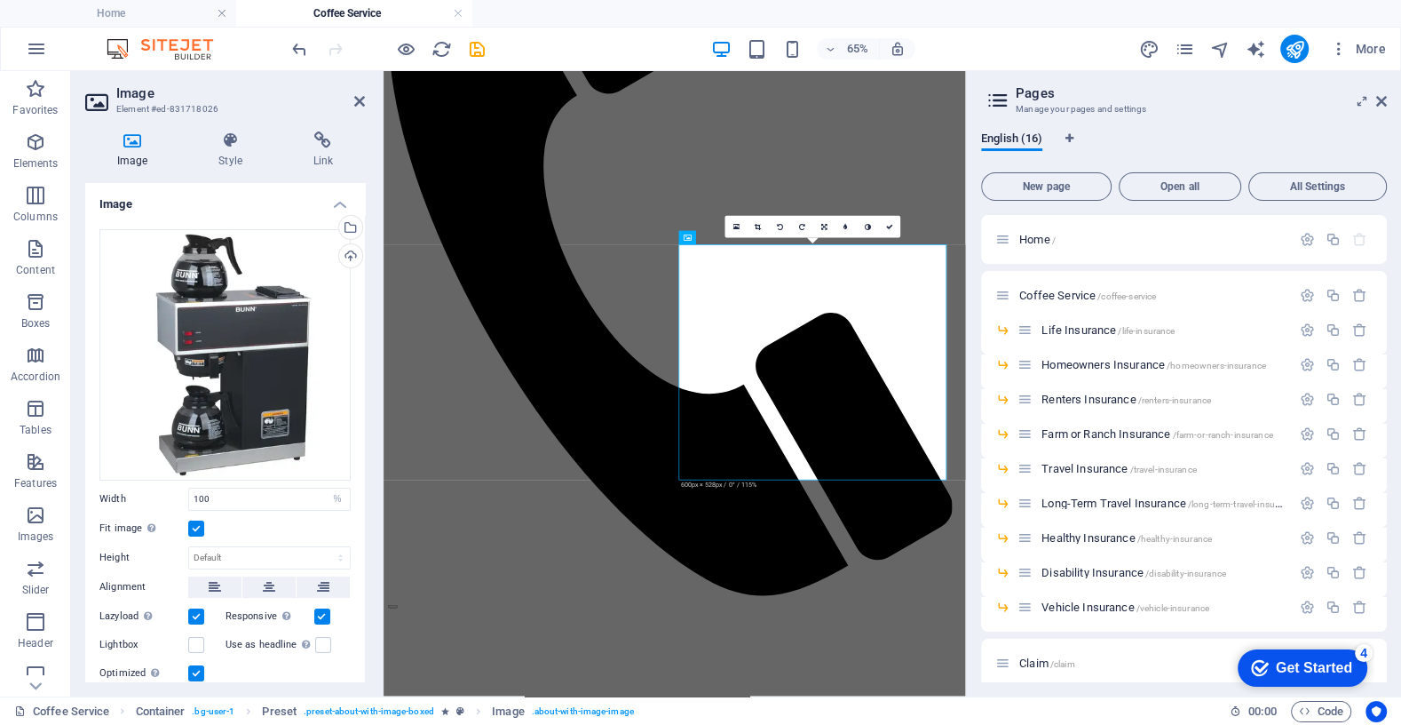
click at [194, 529] on label at bounding box center [196, 528] width 16 height 16
click at [0, 0] on input "Fit image Automatically fit image to a fixed width and height" at bounding box center [0, 0] width 0 height 0
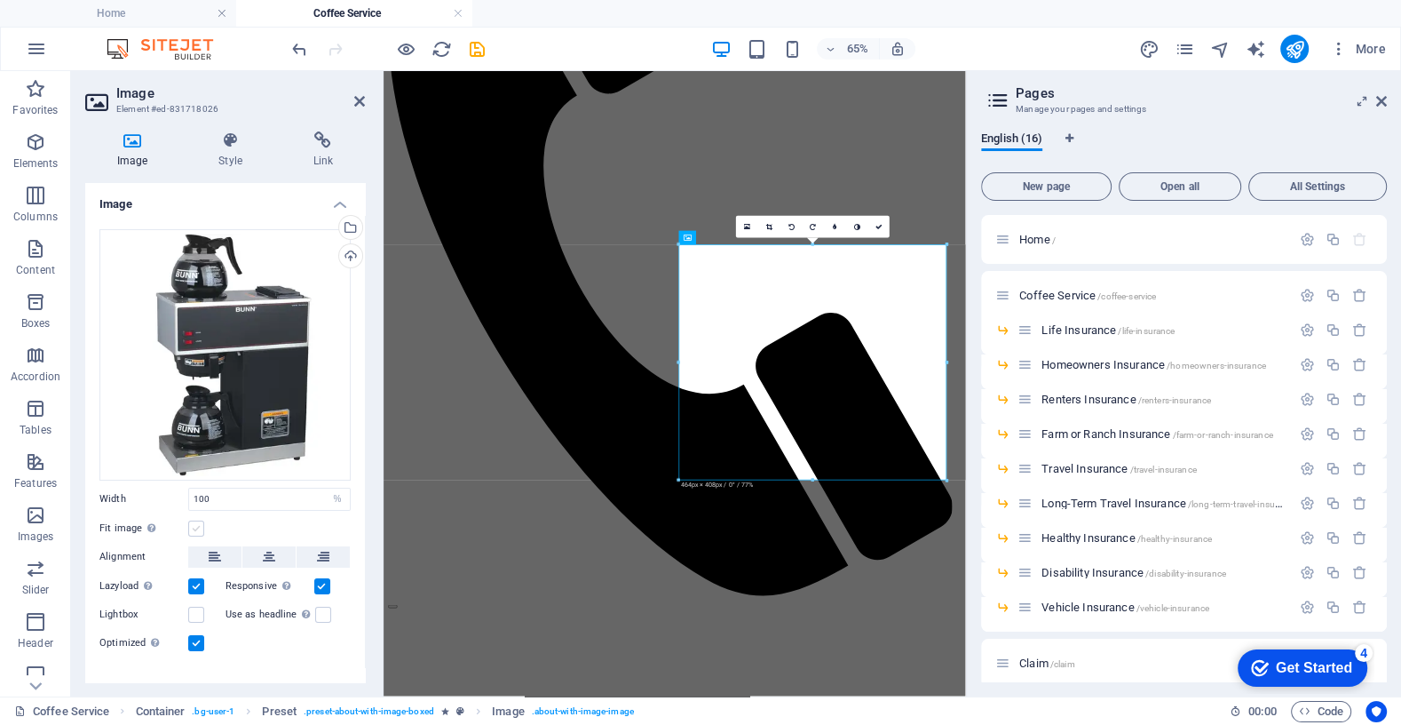
click at [199, 523] on label at bounding box center [196, 528] width 16 height 16
click at [0, 0] on input "Fit image Automatically fit image to a fixed width and height" at bounding box center [0, 0] width 0 height 0
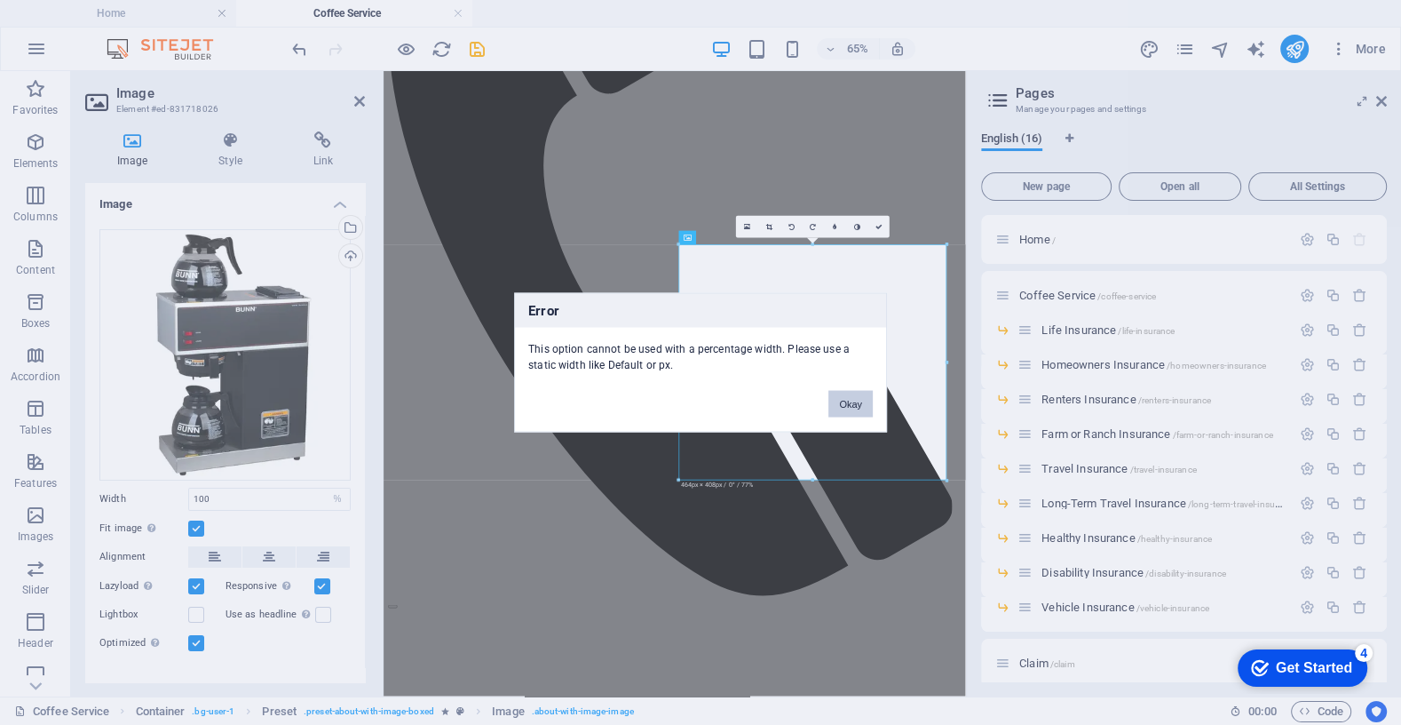
click at [849, 400] on button "Okay" at bounding box center [850, 404] width 44 height 27
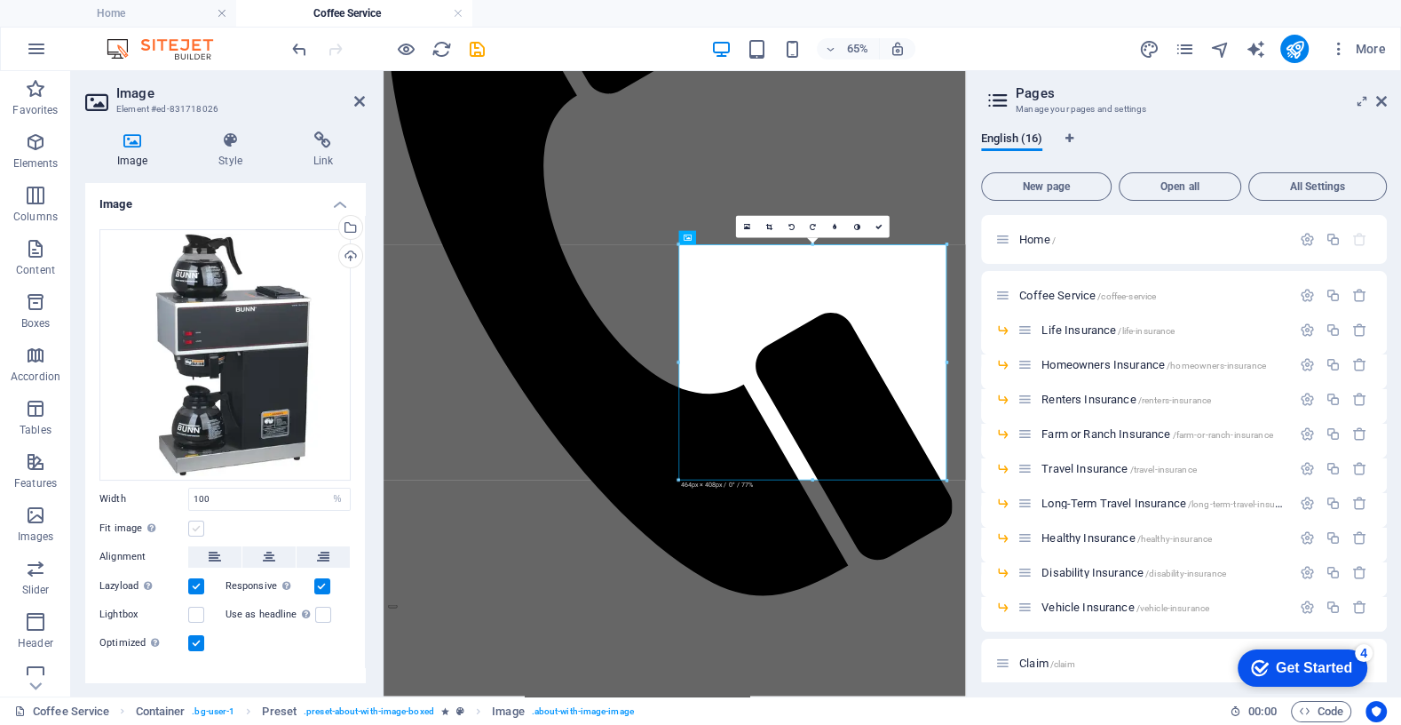
click at [200, 523] on label at bounding box center [196, 528] width 16 height 16
click at [0, 0] on input "Fit image Automatically fit image to a fixed width and height" at bounding box center [0, 0] width 0 height 0
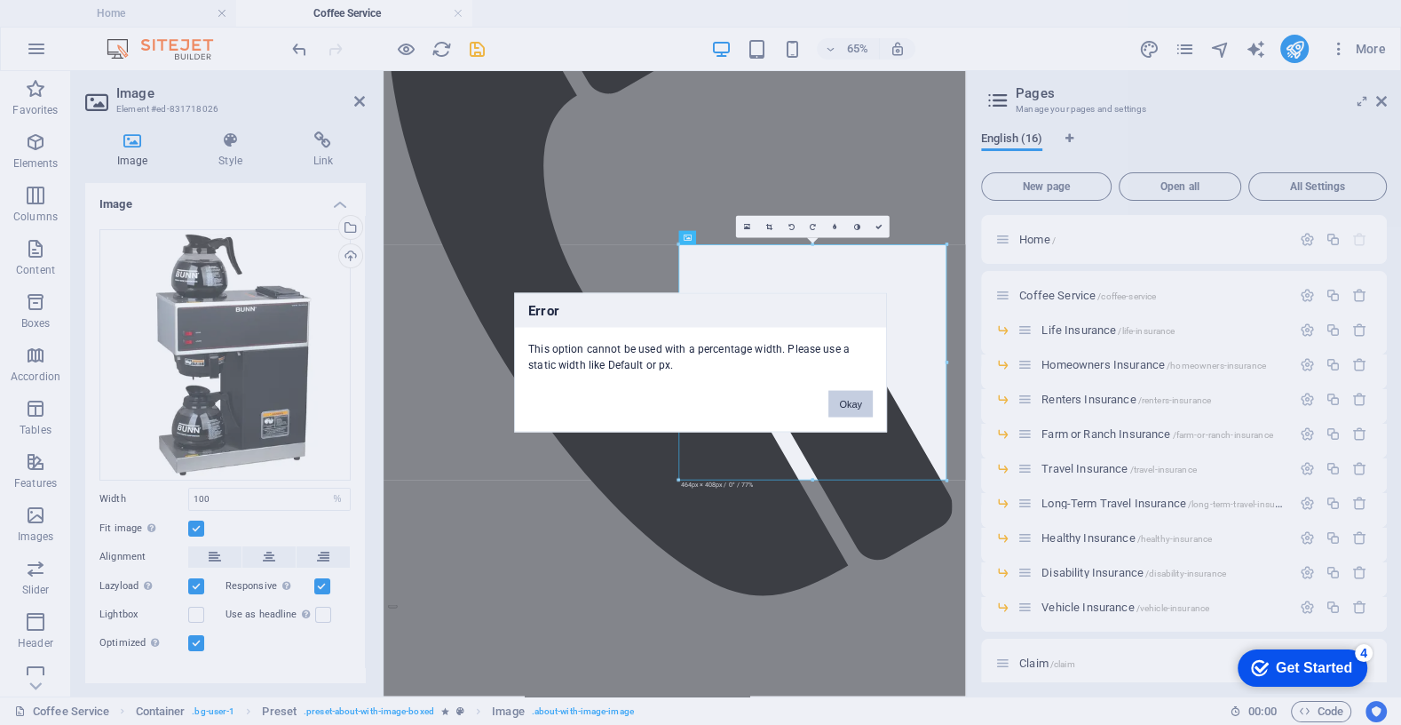
click at [844, 396] on button "Okay" at bounding box center [850, 404] width 44 height 27
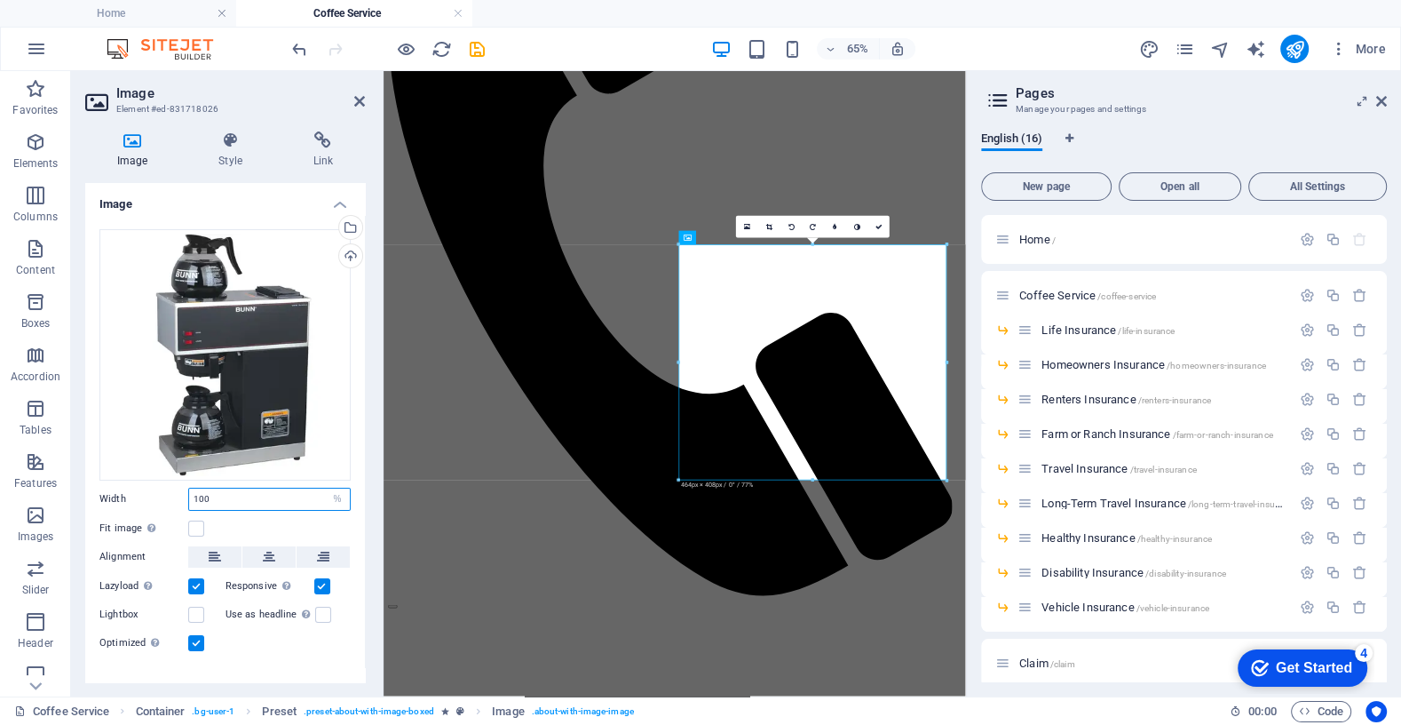
click at [232, 497] on input "100" at bounding box center [269, 498] width 161 height 21
click at [195, 529] on label at bounding box center [196, 528] width 16 height 16
click at [0, 0] on input "Fit image Automatically fit image to a fixed width and height" at bounding box center [0, 0] width 0 height 0
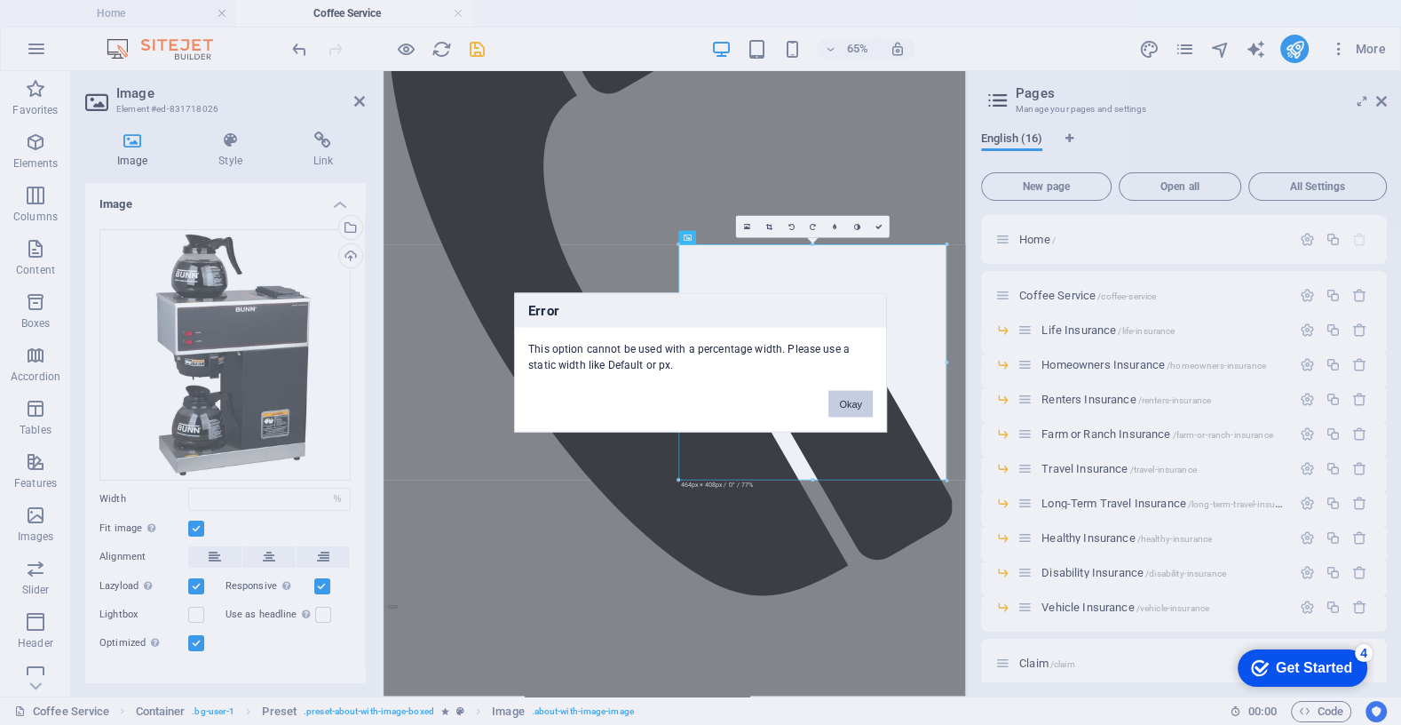
click at [846, 405] on button "Okay" at bounding box center [850, 404] width 44 height 27
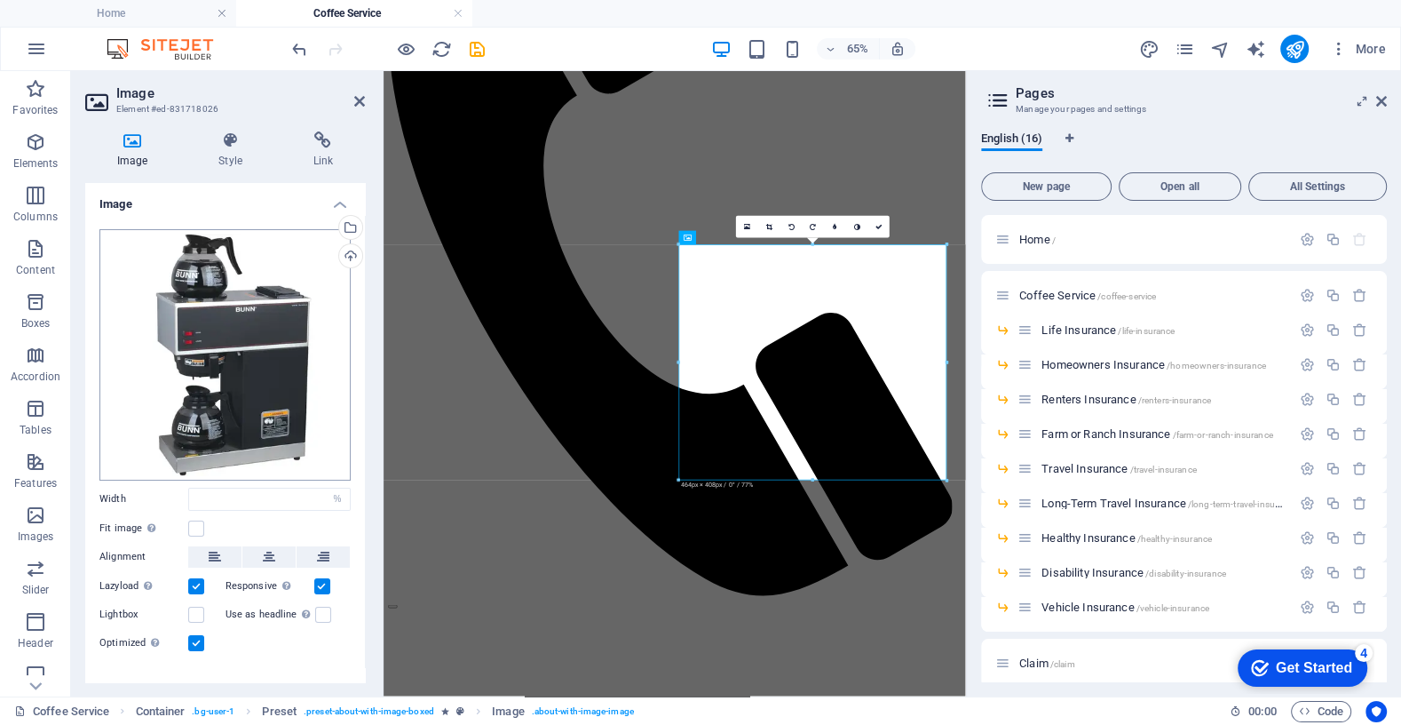
scroll to position [23, 0]
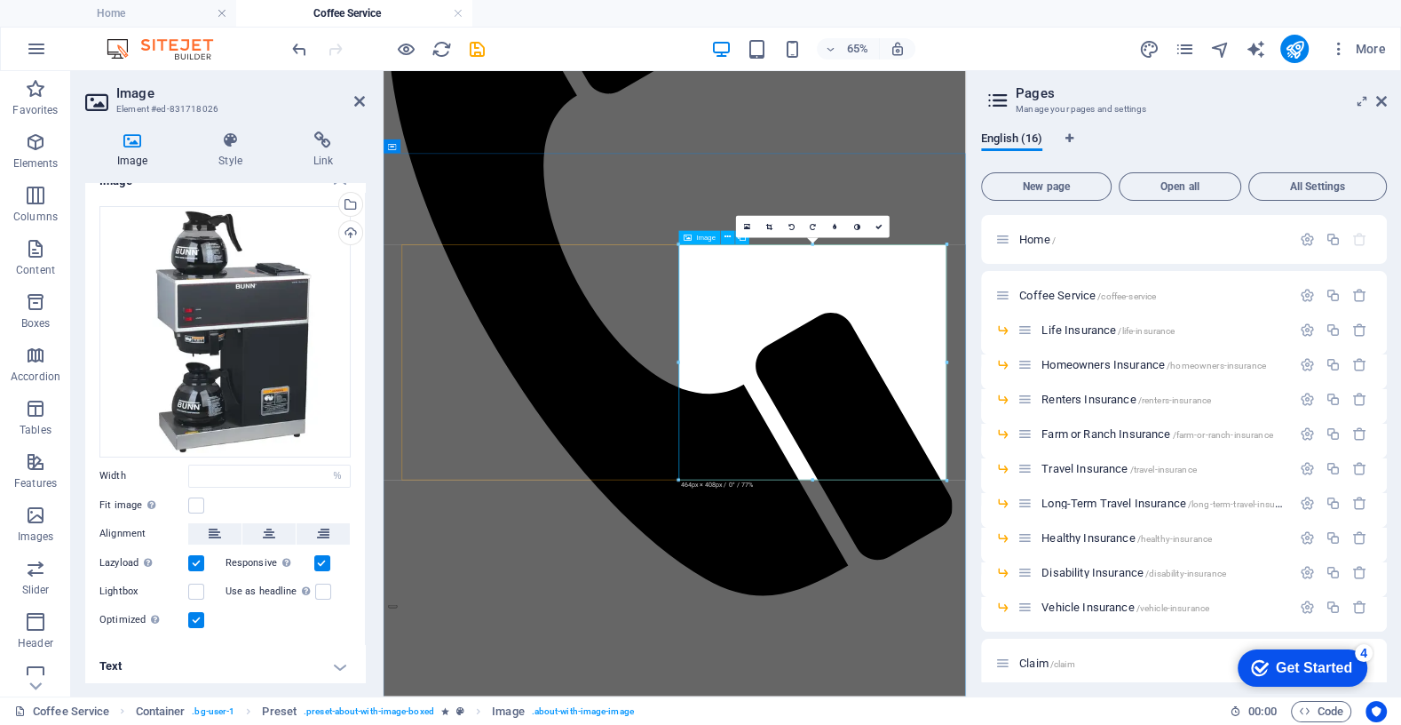
click at [265, 531] on icon at bounding box center [269, 533] width 12 height 21
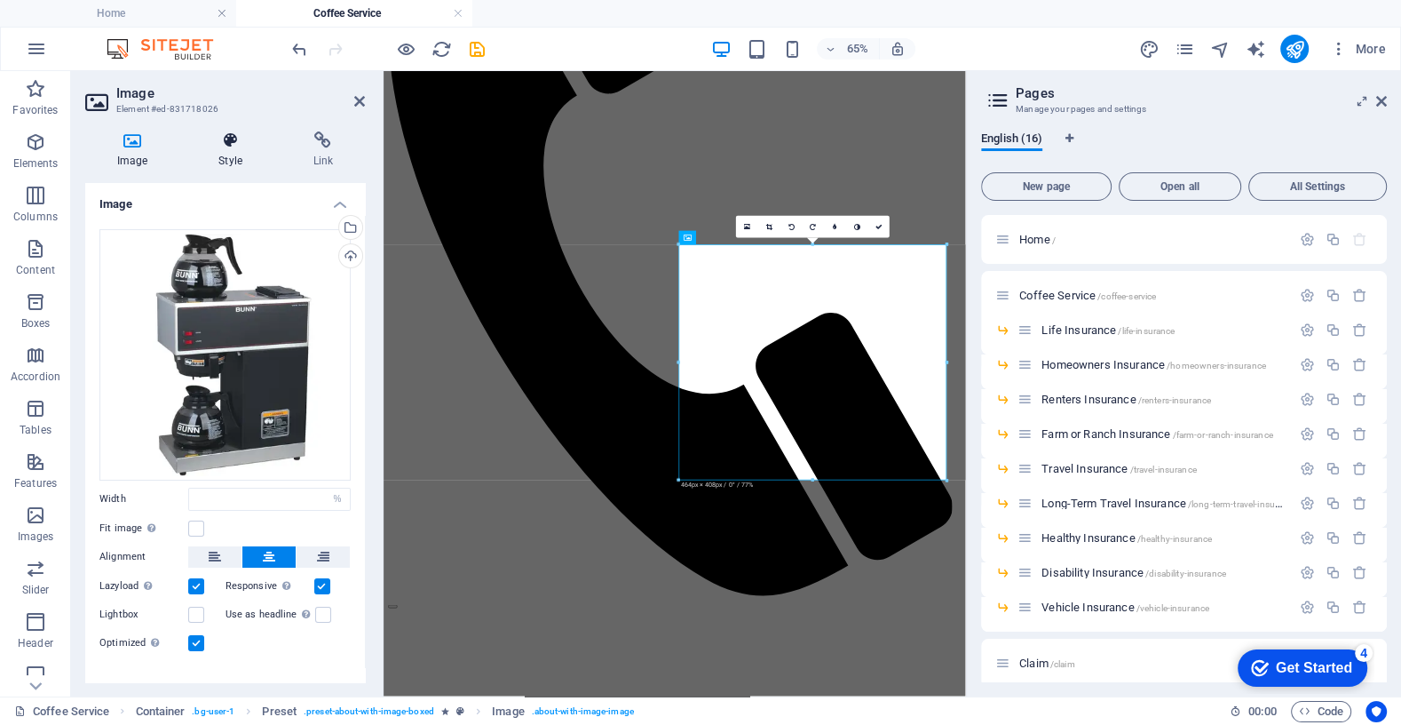
click at [239, 159] on h4 "Style" at bounding box center [233, 149] width 94 height 37
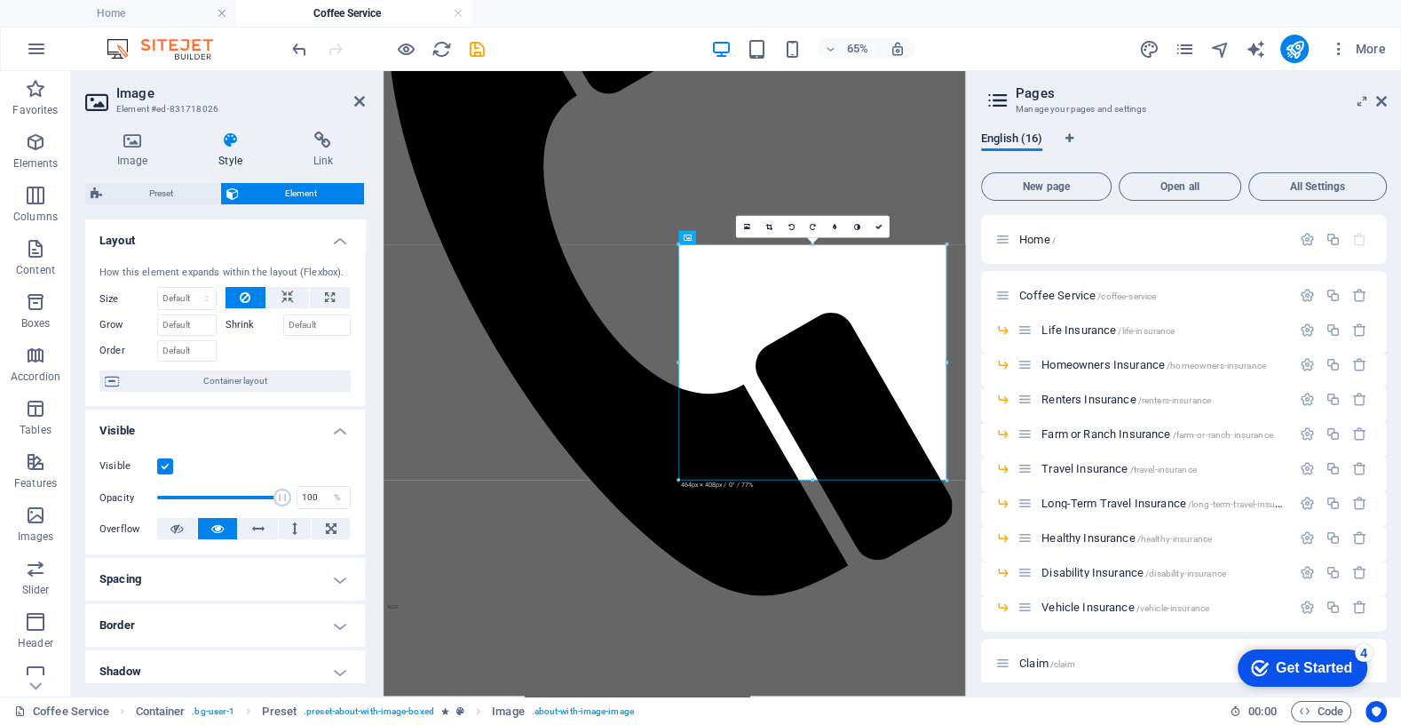
click at [242, 325] on label "Shrink" at bounding box center [255, 324] width 58 height 21
click at [283, 325] on input "Shrink" at bounding box center [317, 324] width 68 height 21
click at [480, 53] on icon "save" at bounding box center [477, 49] width 20 height 20
